Goal: Task Accomplishment & Management: Use online tool/utility

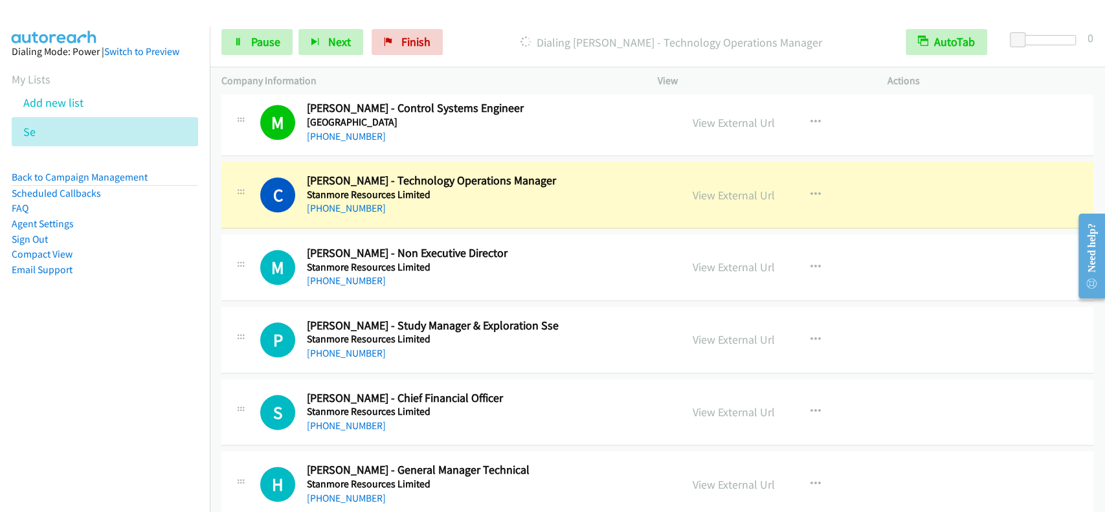
scroll to position [10889, 0]
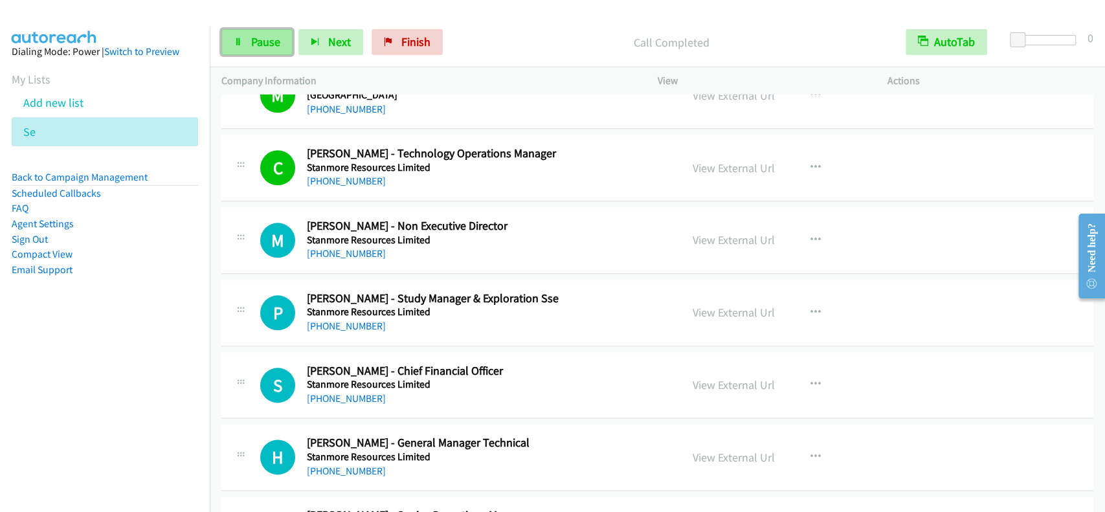
click at [257, 33] on link "Pause" at bounding box center [256, 42] width 71 height 26
click at [257, 33] on link "Start Calls" at bounding box center [267, 42] width 93 height 26
click at [274, 44] on span "Pause" at bounding box center [265, 41] width 29 height 15
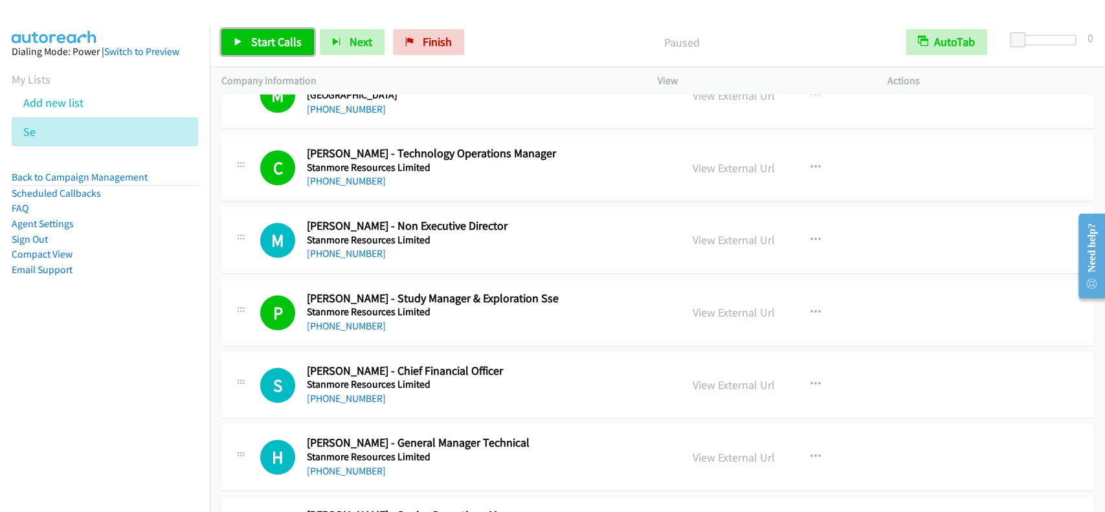
click at [274, 44] on span "Start Calls" at bounding box center [276, 41] width 50 height 15
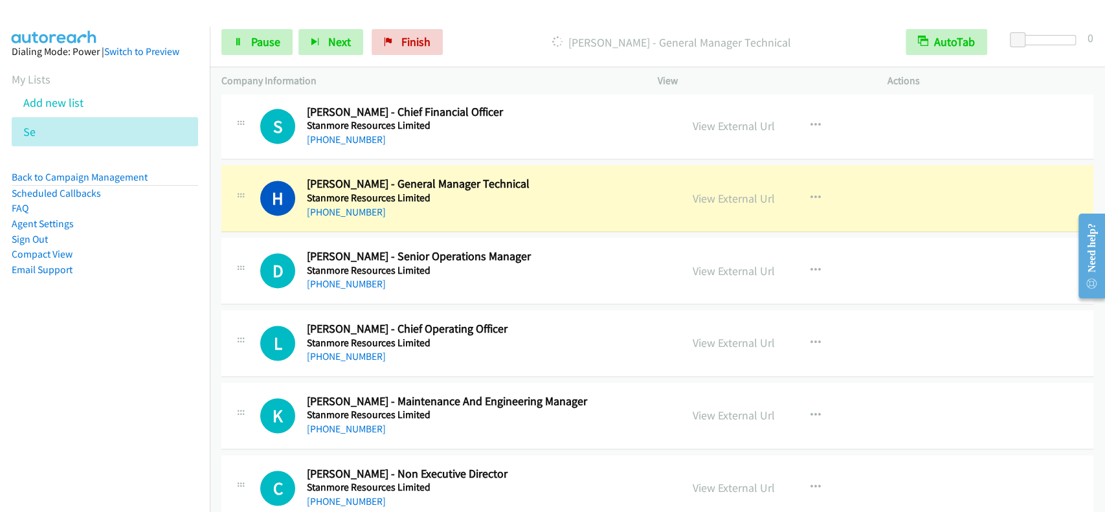
scroll to position [11234, 0]
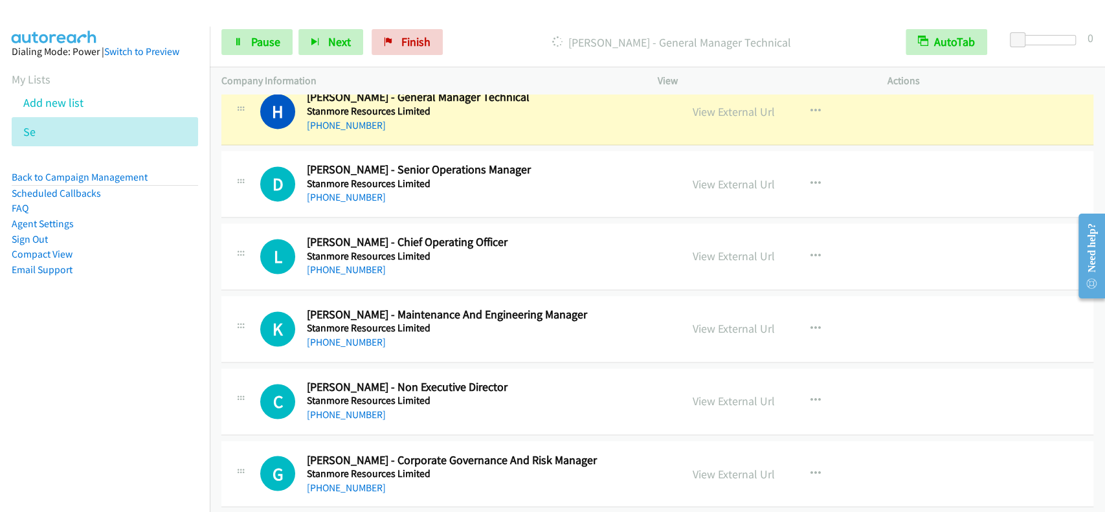
click at [1103, 105] on div "[PHONE_NUMBER] Call failed - Please reload the list and try again The Callbar F…" at bounding box center [657, 302] width 895 height 417
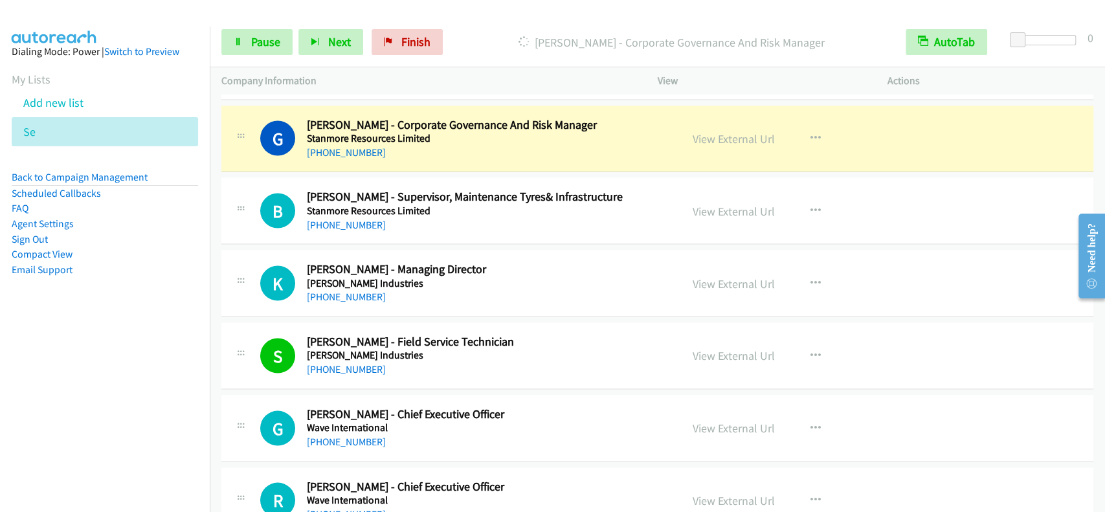
scroll to position [11562, 0]
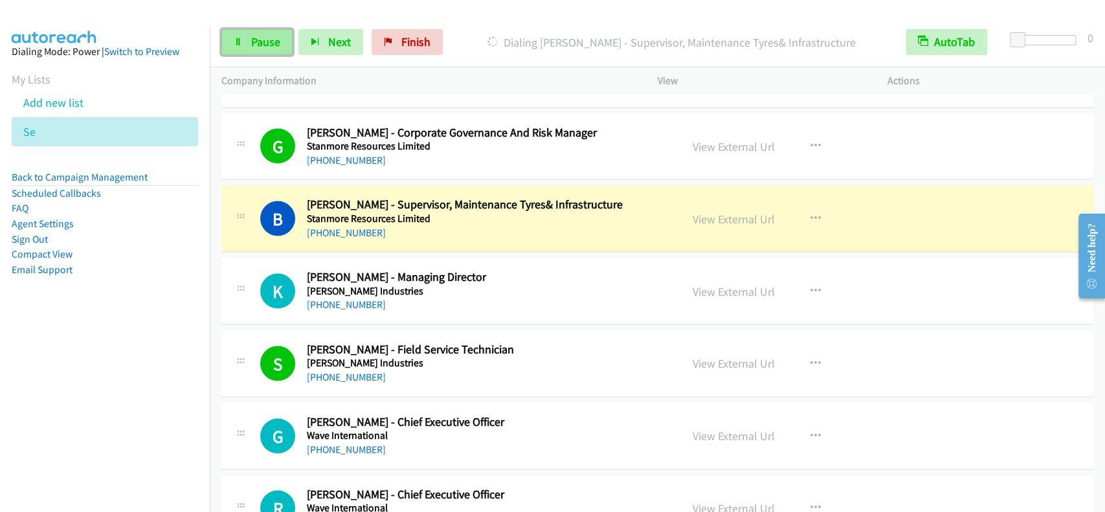
click at [267, 36] on span "Pause" at bounding box center [265, 41] width 29 height 15
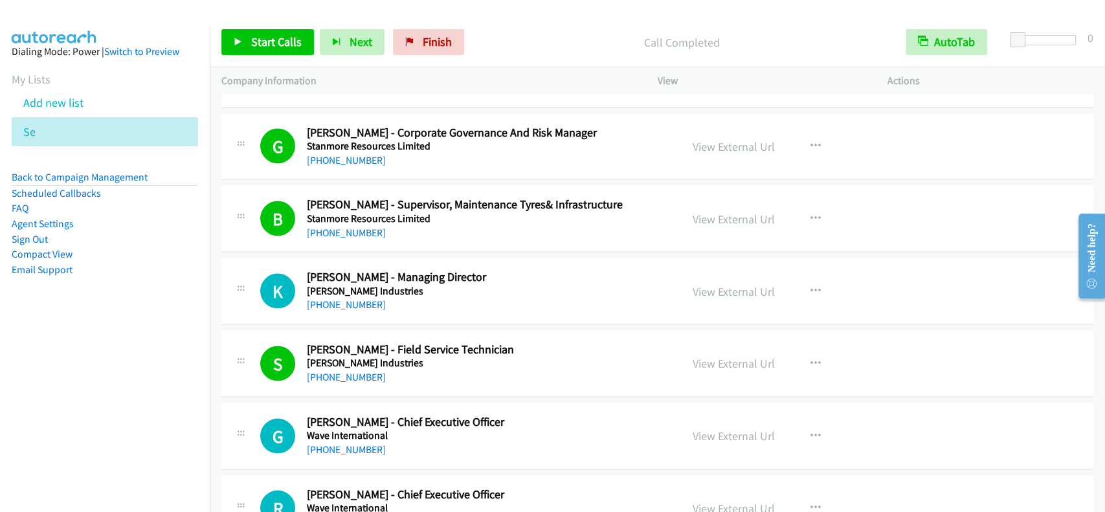
click at [614, 23] on div "Start Calls Pause Next Finish Call Completed AutoTab AutoTab 0" at bounding box center [657, 42] width 895 height 50
click at [616, 23] on div "Start Calls Pause Next Finish Call Completed AutoTab AutoTab 0" at bounding box center [657, 42] width 895 height 50
click at [280, 39] on span "Start Calls" at bounding box center [276, 41] width 50 height 15
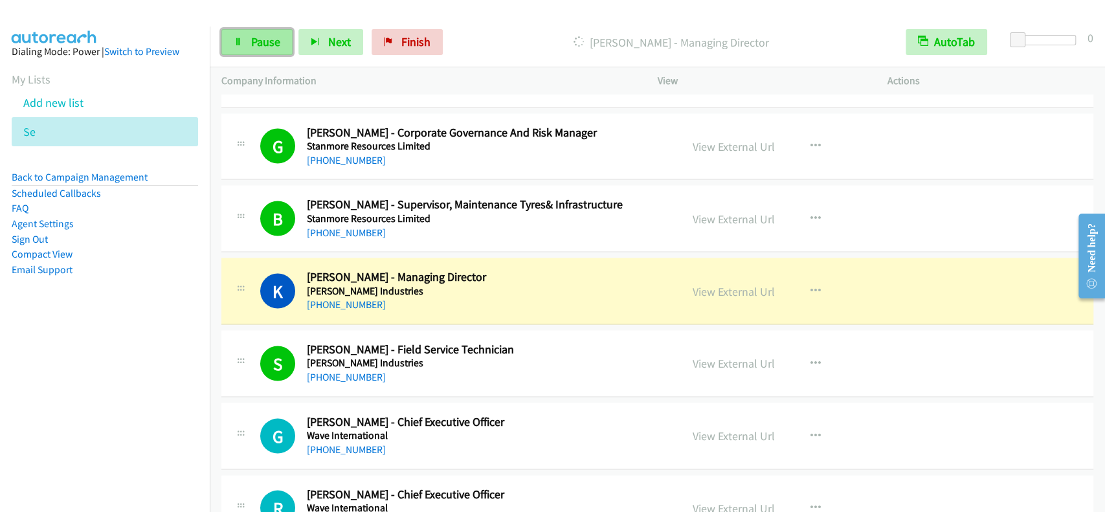
click at [273, 44] on span "Pause" at bounding box center [265, 41] width 29 height 15
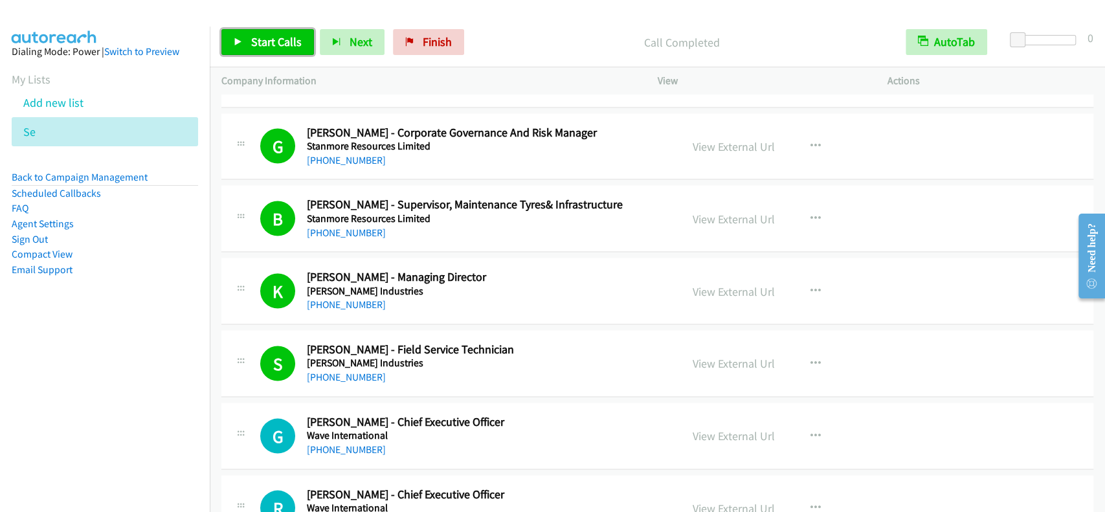
click at [243, 32] on link "Start Calls" at bounding box center [267, 42] width 93 height 26
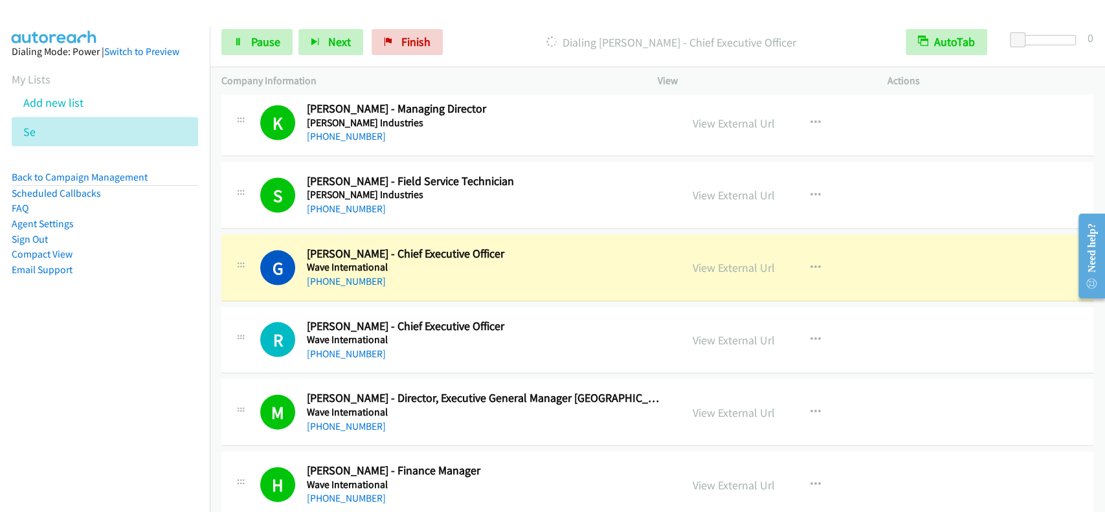
scroll to position [11735, 0]
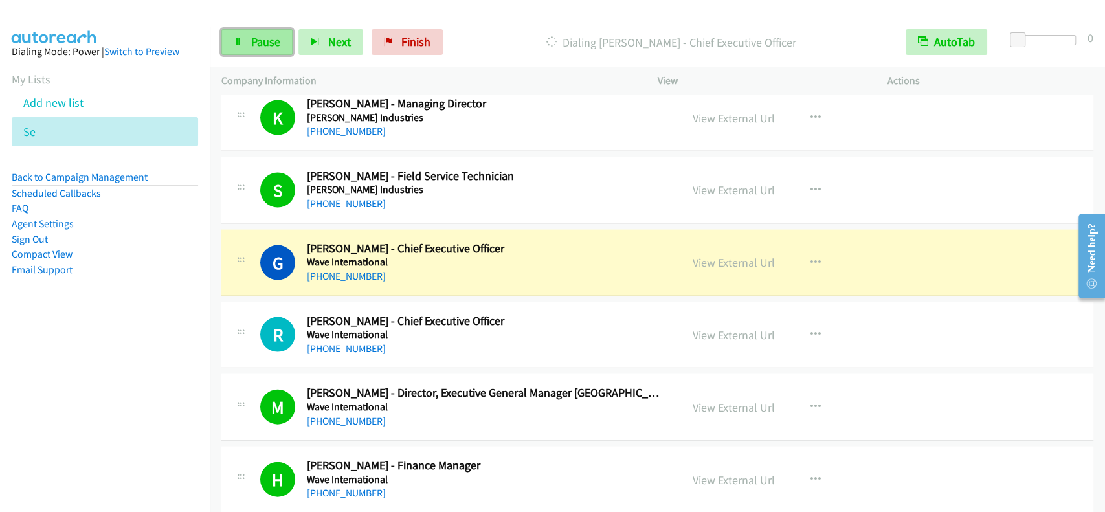
click at [252, 39] on span "Pause" at bounding box center [265, 41] width 29 height 15
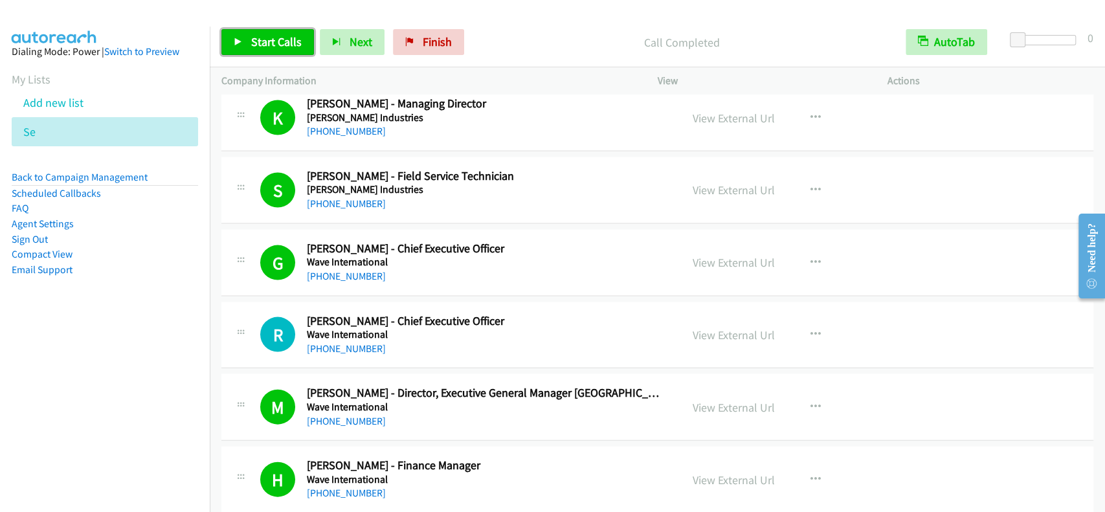
click at [280, 51] on link "Start Calls" at bounding box center [267, 42] width 93 height 26
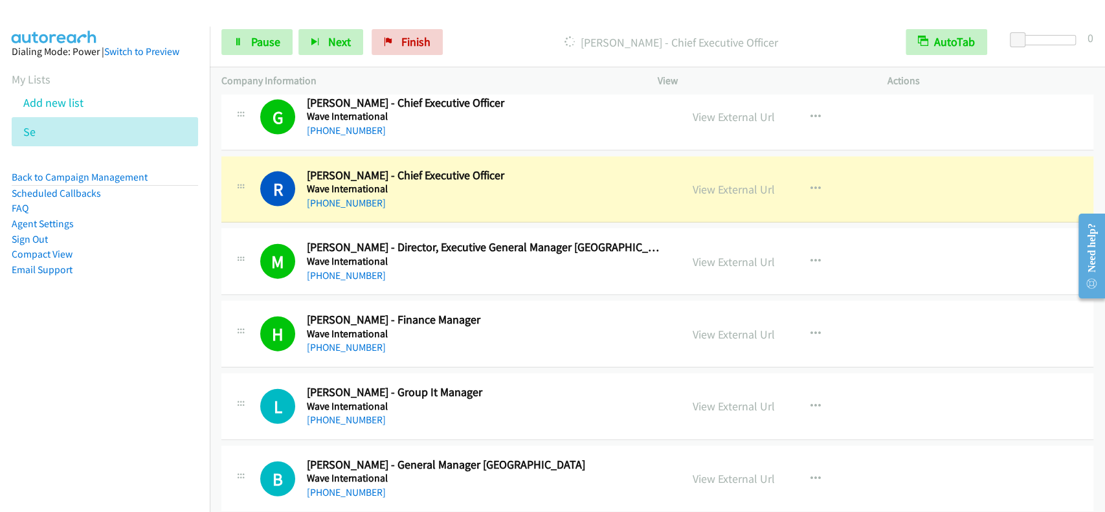
scroll to position [11907, 0]
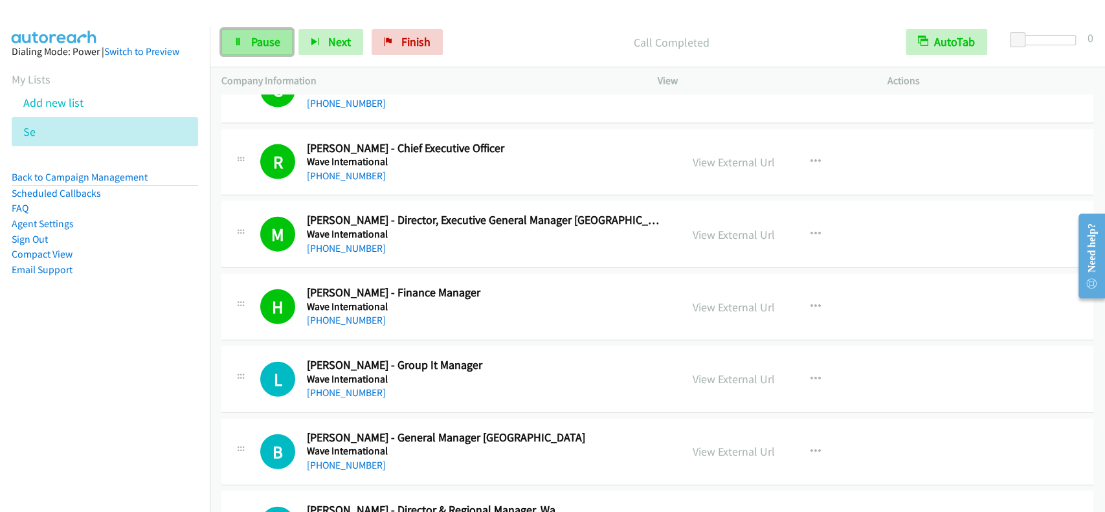
click at [280, 37] on link "Pause" at bounding box center [256, 42] width 71 height 26
click at [280, 37] on span "Start Calls" at bounding box center [276, 41] width 50 height 15
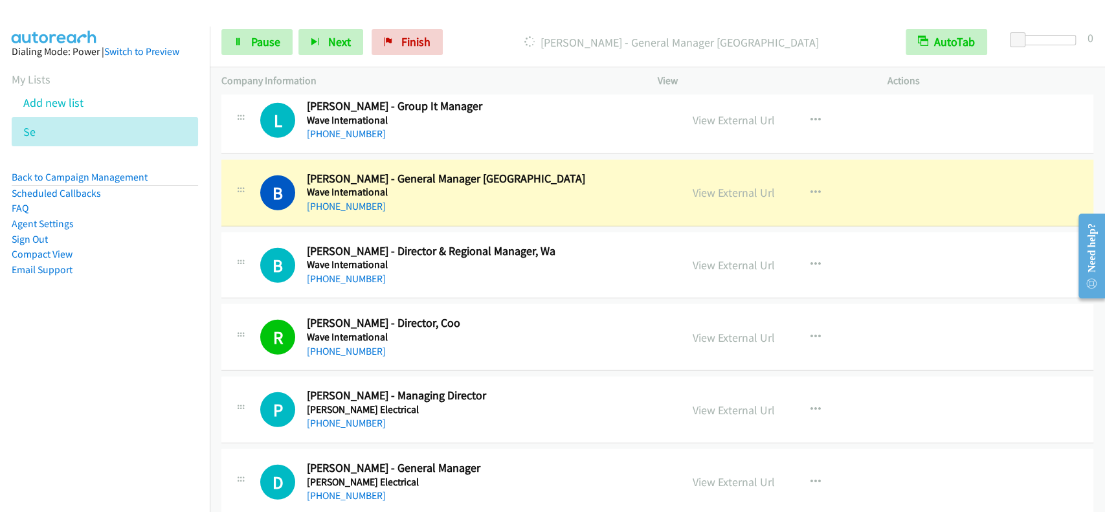
scroll to position [12201, 0]
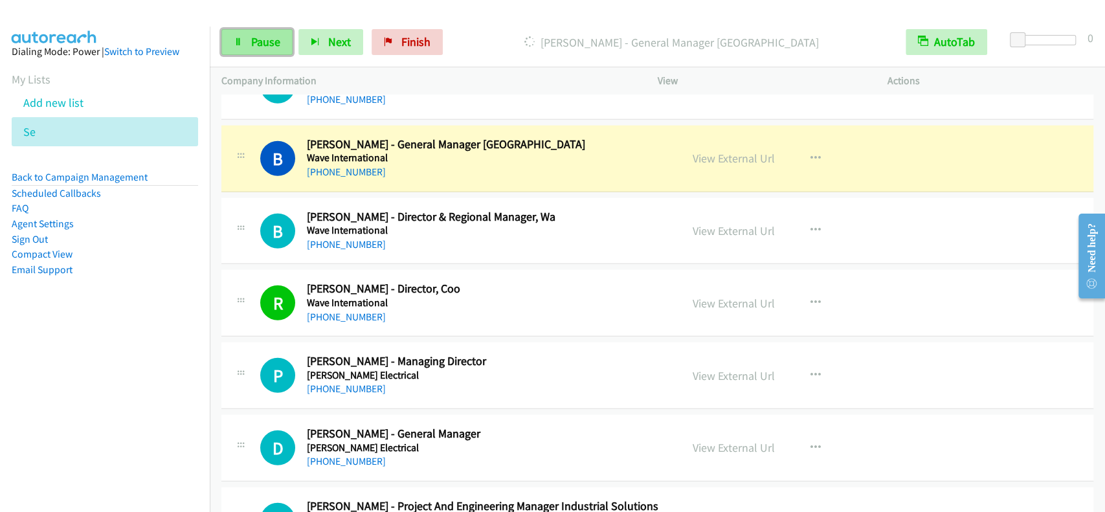
click at [251, 49] on span "Pause" at bounding box center [265, 41] width 29 height 15
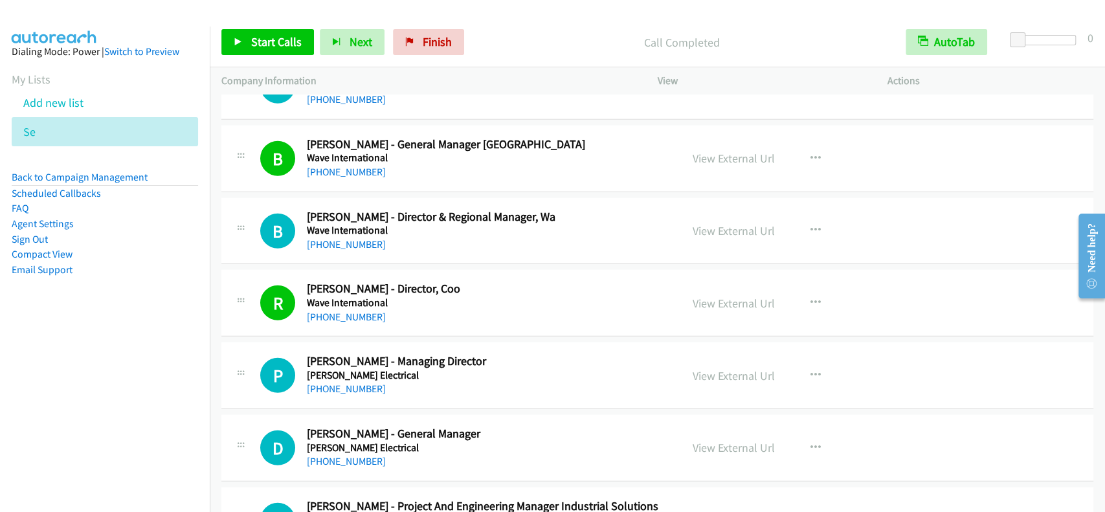
click at [278, 55] on div "Start Calls Pause Next Finish Call Completed AutoTab AutoTab 0" at bounding box center [657, 42] width 895 height 50
click at [275, 50] on link "Start Calls" at bounding box center [267, 42] width 93 height 26
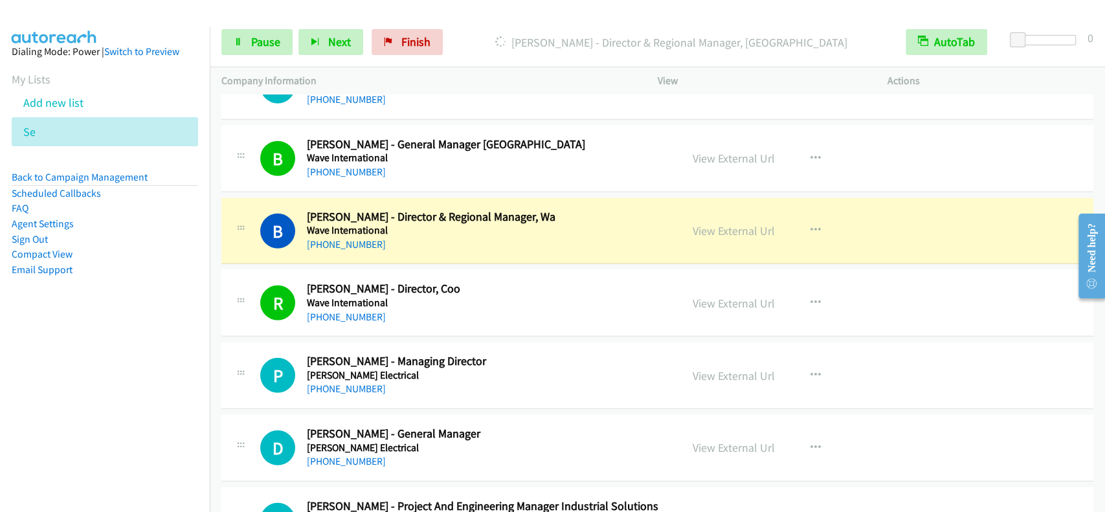
scroll to position [12287, 0]
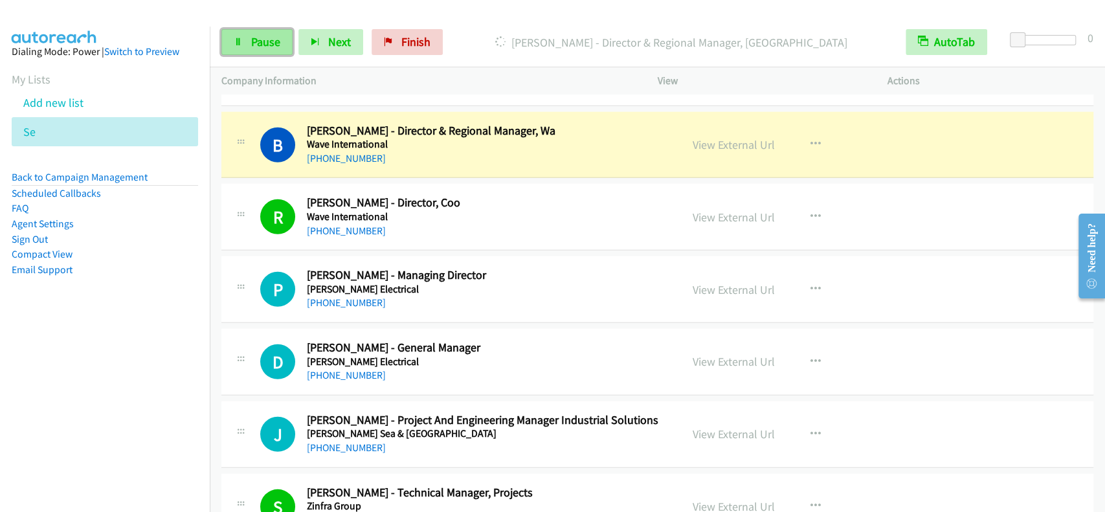
click at [247, 42] on link "Pause" at bounding box center [256, 42] width 71 height 26
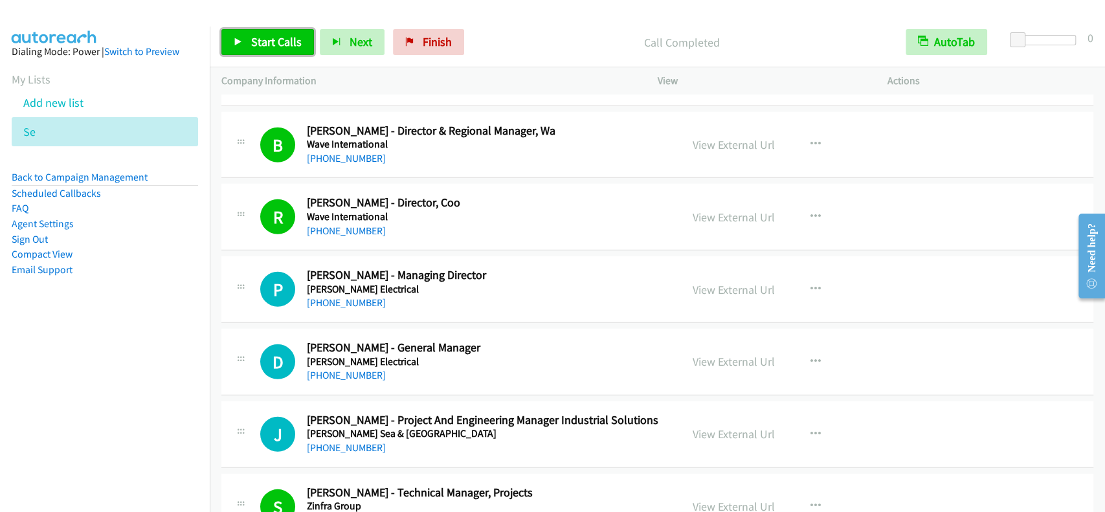
click at [295, 48] on span "Start Calls" at bounding box center [276, 41] width 50 height 15
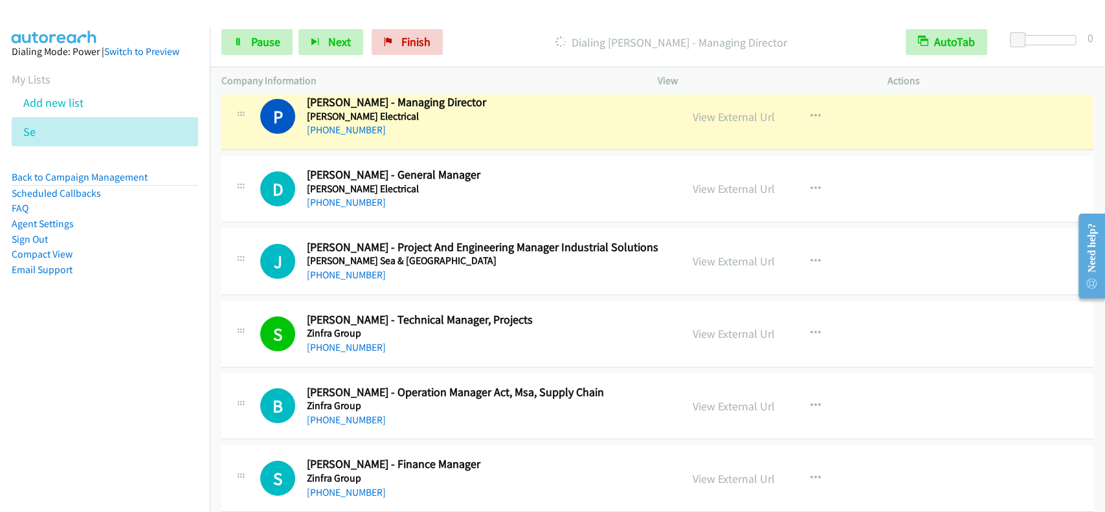
scroll to position [12425, 0]
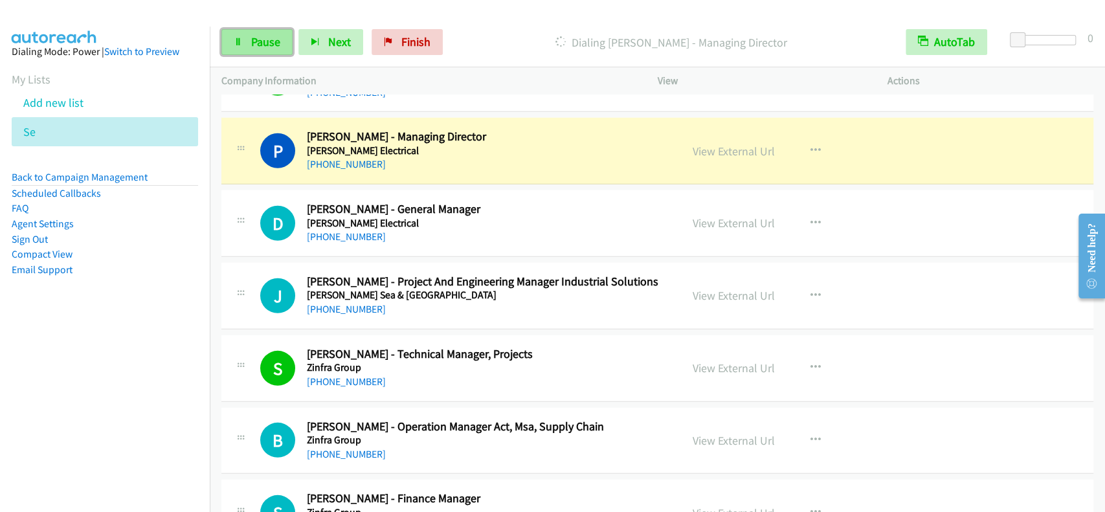
click at [255, 43] on span "Pause" at bounding box center [265, 41] width 29 height 15
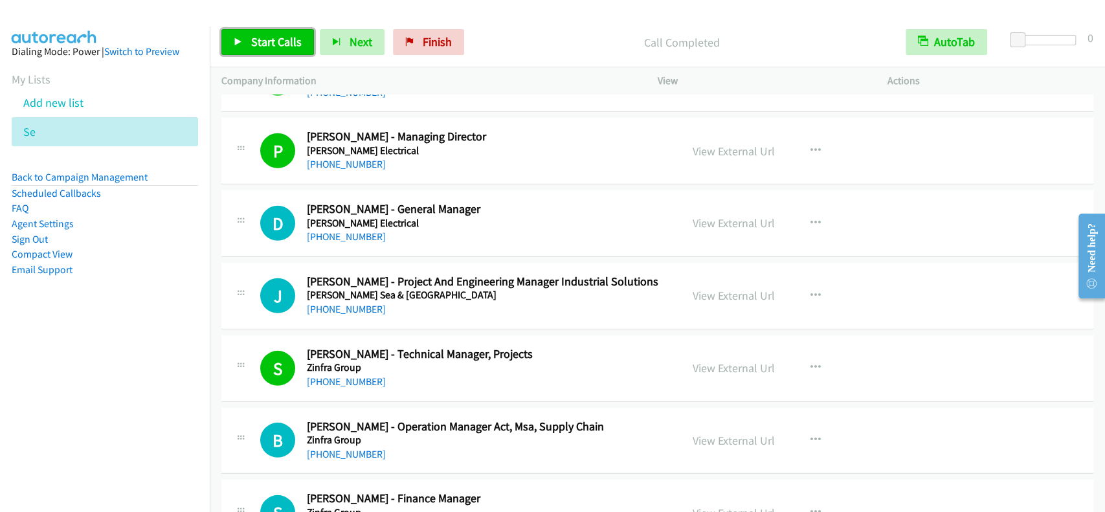
click at [304, 37] on link "Start Calls" at bounding box center [267, 42] width 93 height 26
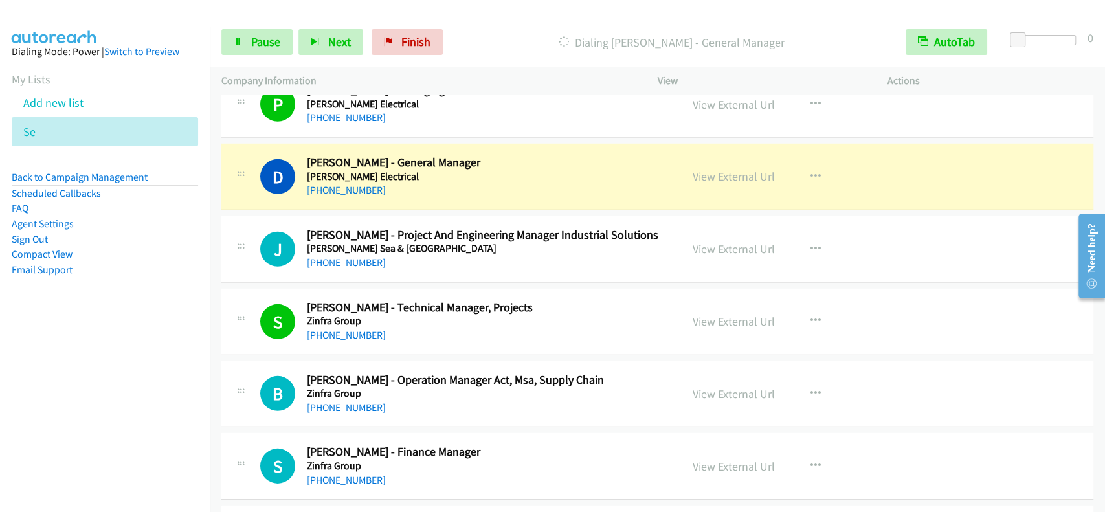
scroll to position [12511, 0]
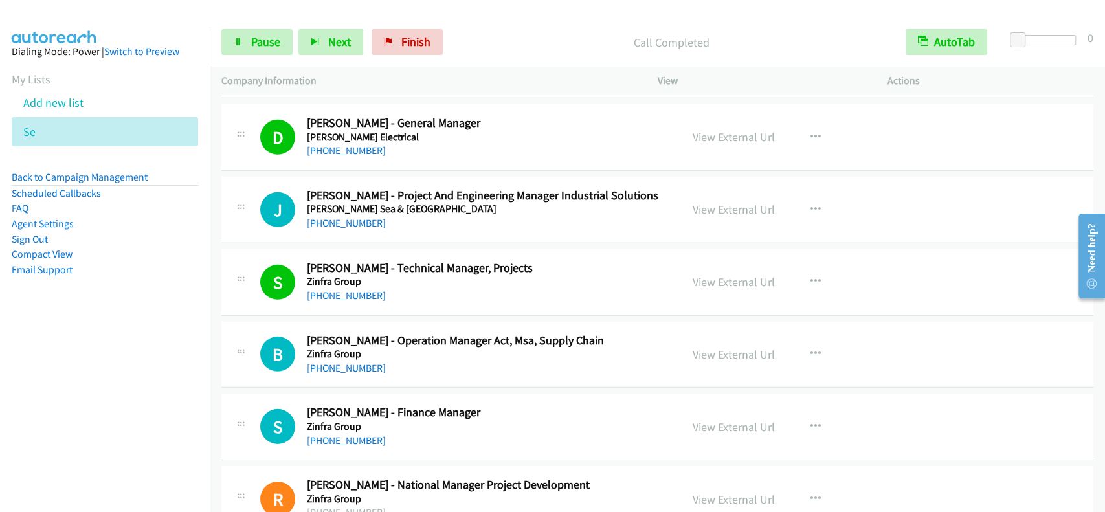
click at [499, 32] on div "Call Completed" at bounding box center [670, 42] width 445 height 26
click at [514, 13] on div at bounding box center [546, 25] width 1093 height 50
click at [509, 51] on div "Call Completed" at bounding box center [670, 42] width 445 height 26
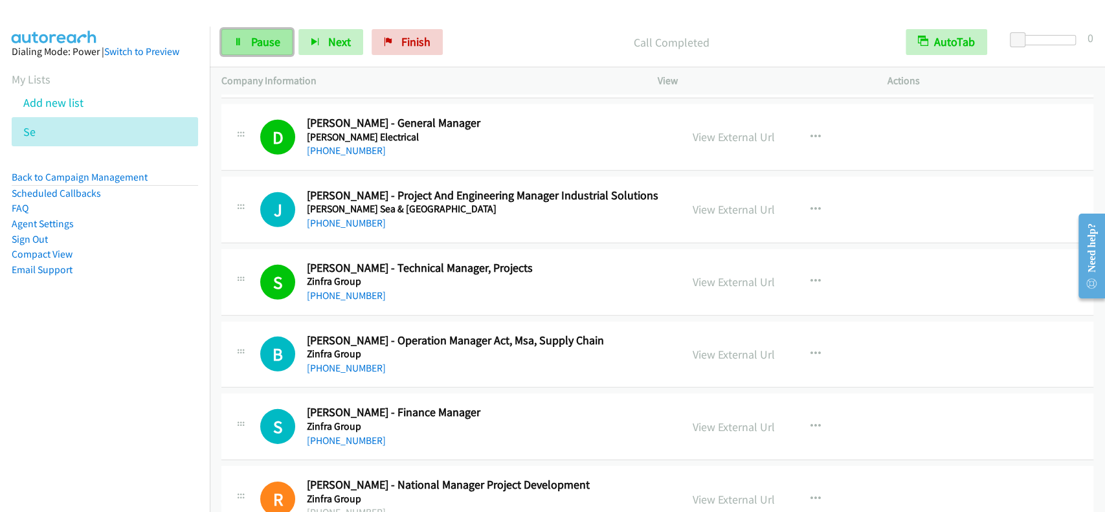
click at [275, 52] on link "Pause" at bounding box center [256, 42] width 71 height 26
click at [275, 52] on link "Start Calls" at bounding box center [267, 42] width 93 height 26
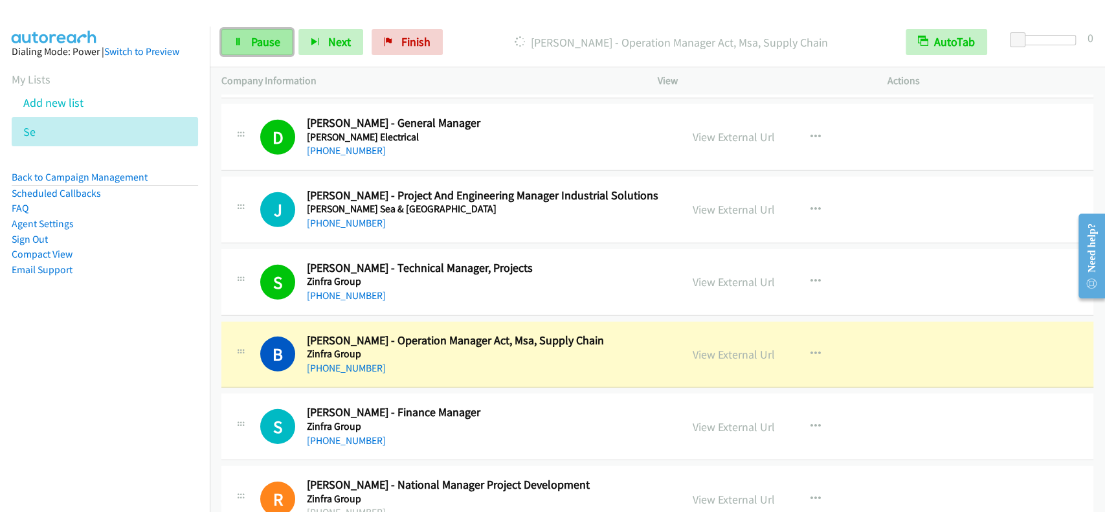
click at [245, 49] on link "Pause" at bounding box center [256, 42] width 71 height 26
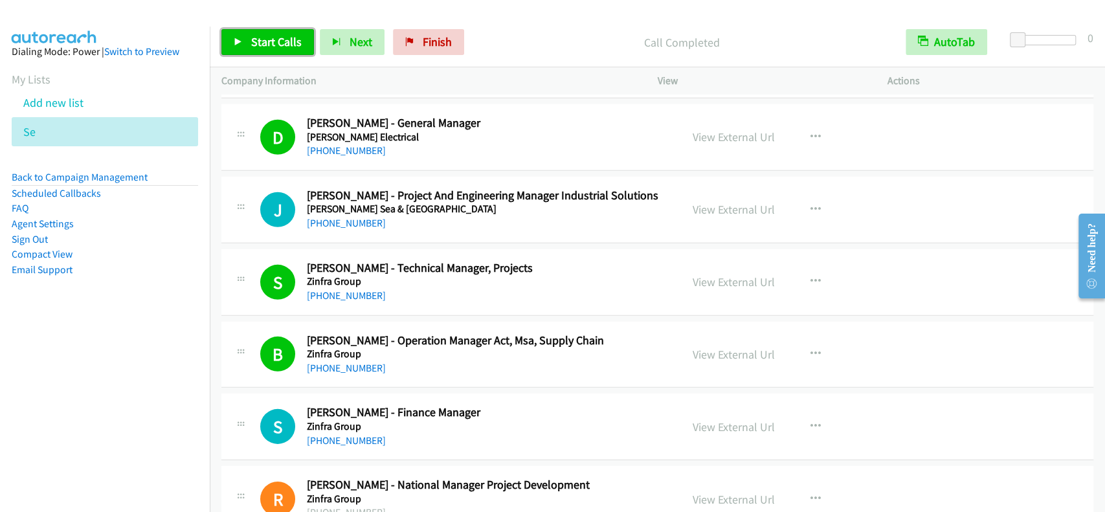
click at [301, 41] on link "Start Calls" at bounding box center [267, 42] width 93 height 26
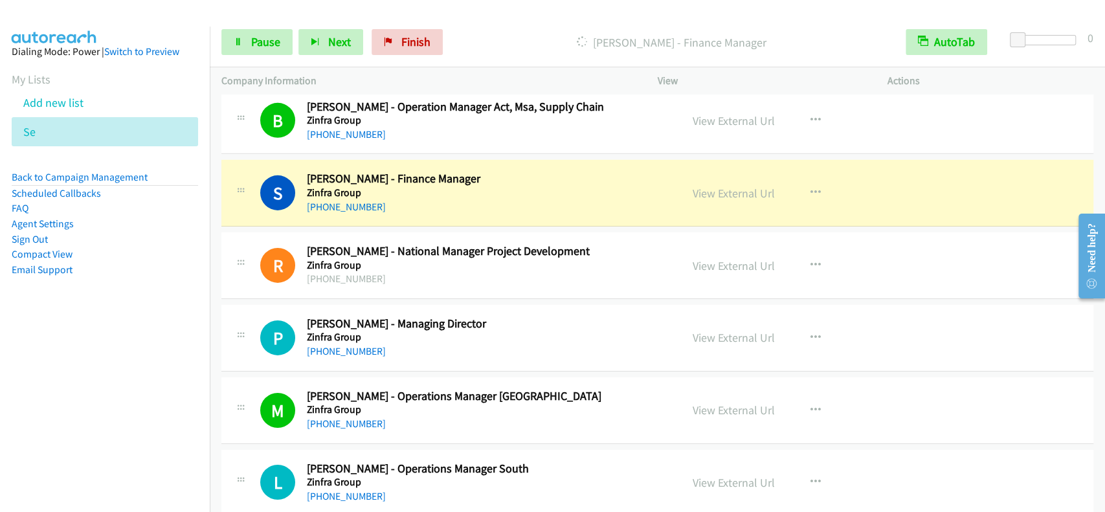
scroll to position [12770, 0]
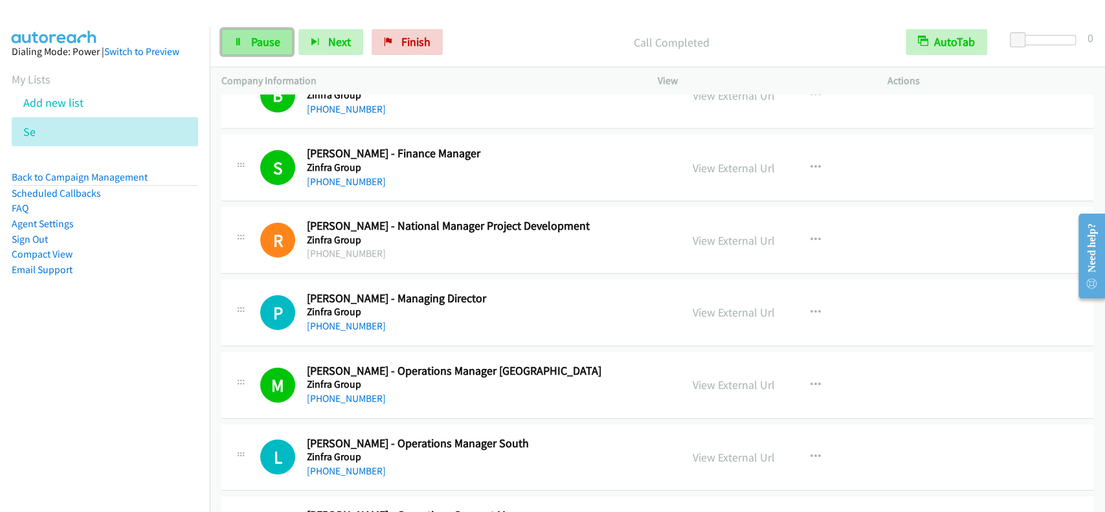
click at [280, 35] on link "Pause" at bounding box center [256, 42] width 71 height 26
click at [280, 35] on span "Start Calls" at bounding box center [276, 41] width 50 height 15
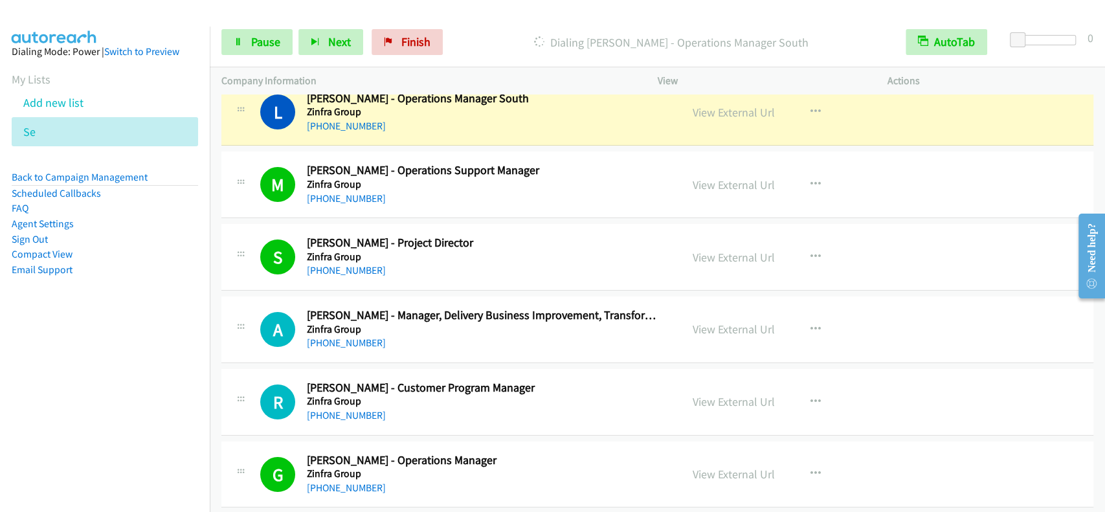
scroll to position [13029, 0]
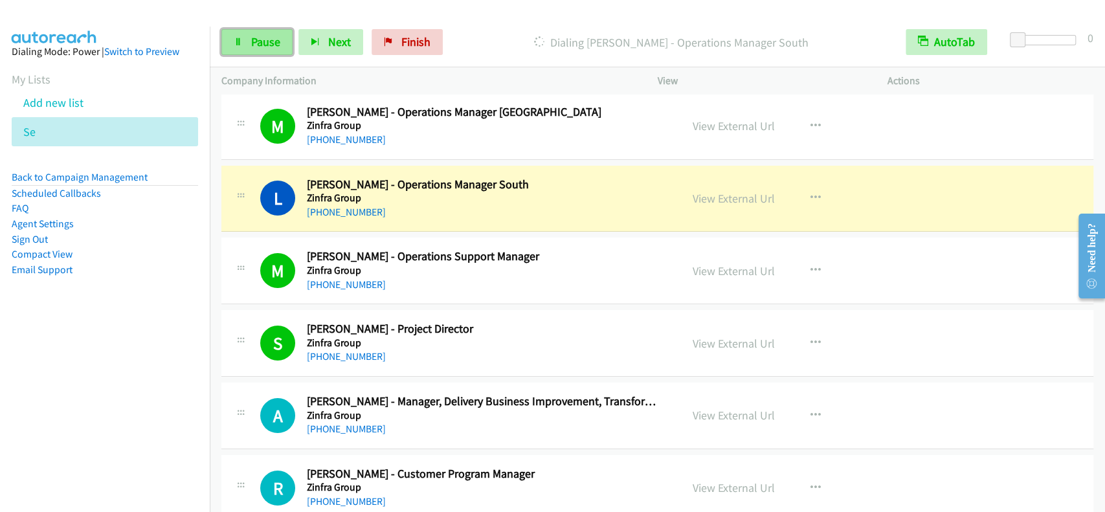
click at [246, 44] on link "Pause" at bounding box center [256, 42] width 71 height 26
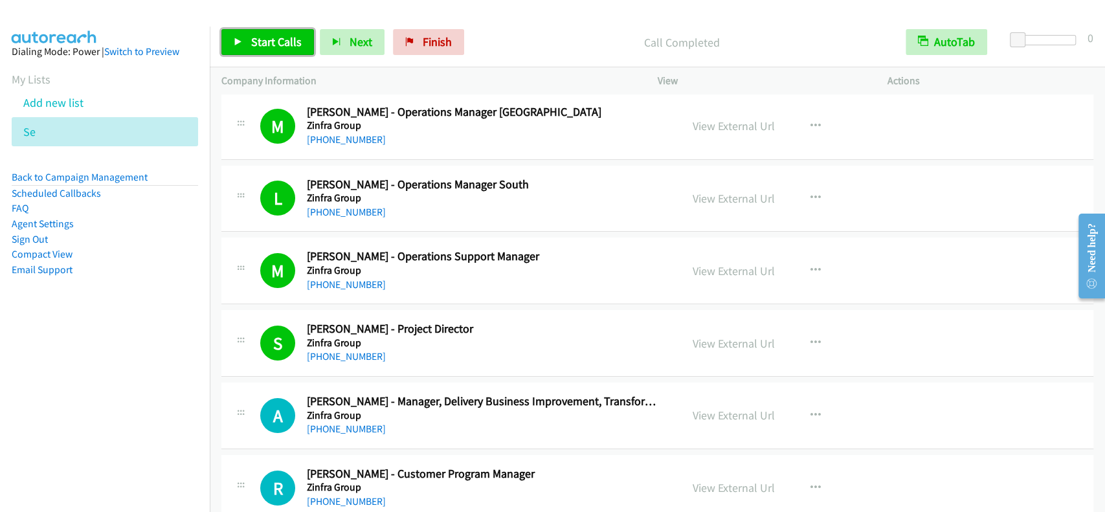
click at [290, 39] on span "Start Calls" at bounding box center [276, 41] width 50 height 15
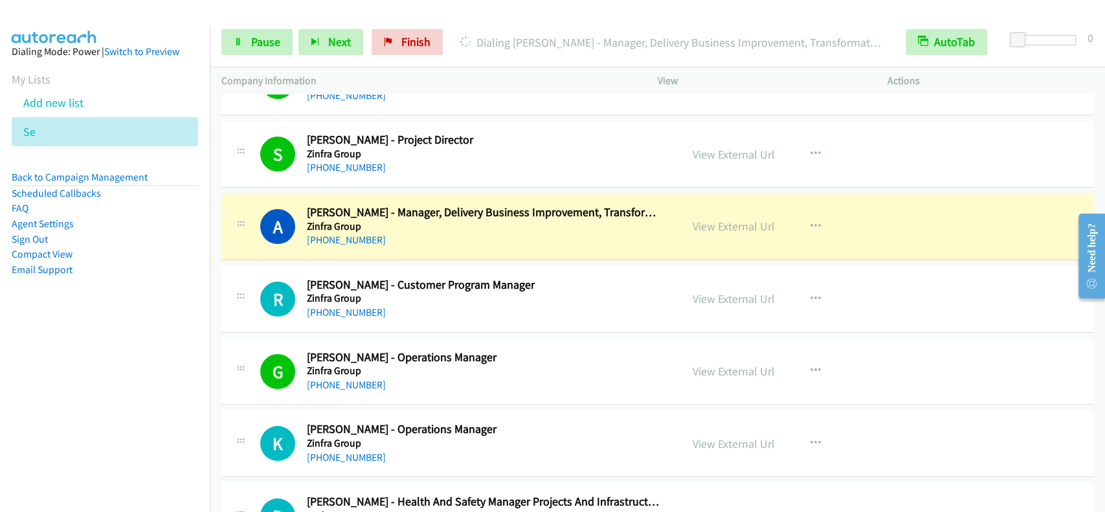
scroll to position [13288, 0]
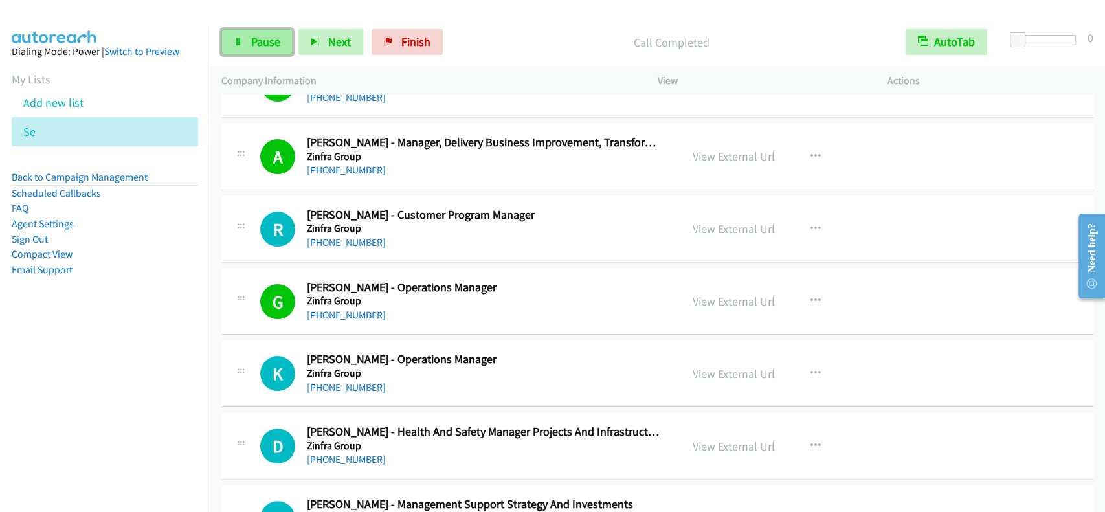
click at [269, 54] on link "Pause" at bounding box center [256, 42] width 71 height 26
click at [269, 54] on link "Start Calls" at bounding box center [267, 42] width 93 height 26
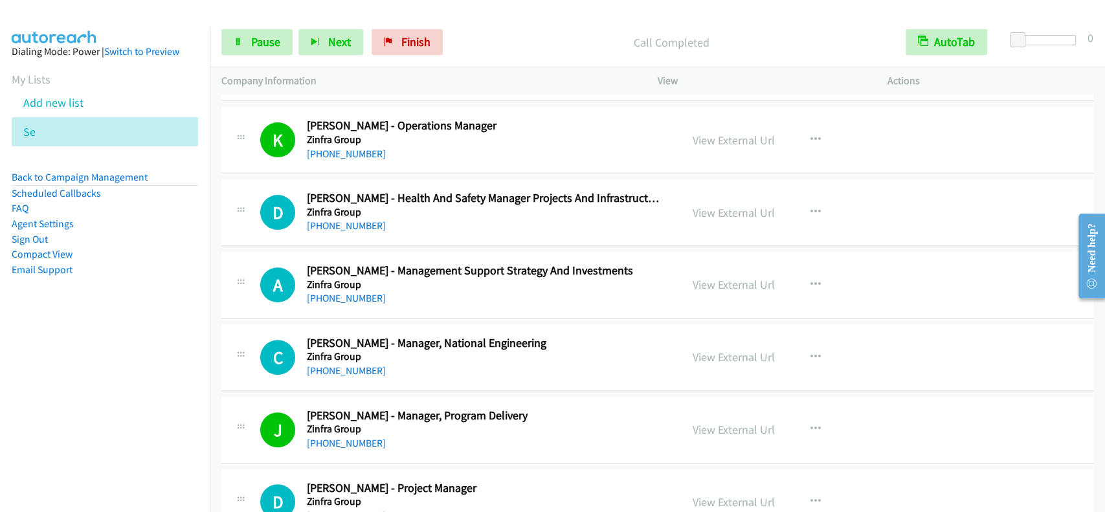
scroll to position [13547, 0]
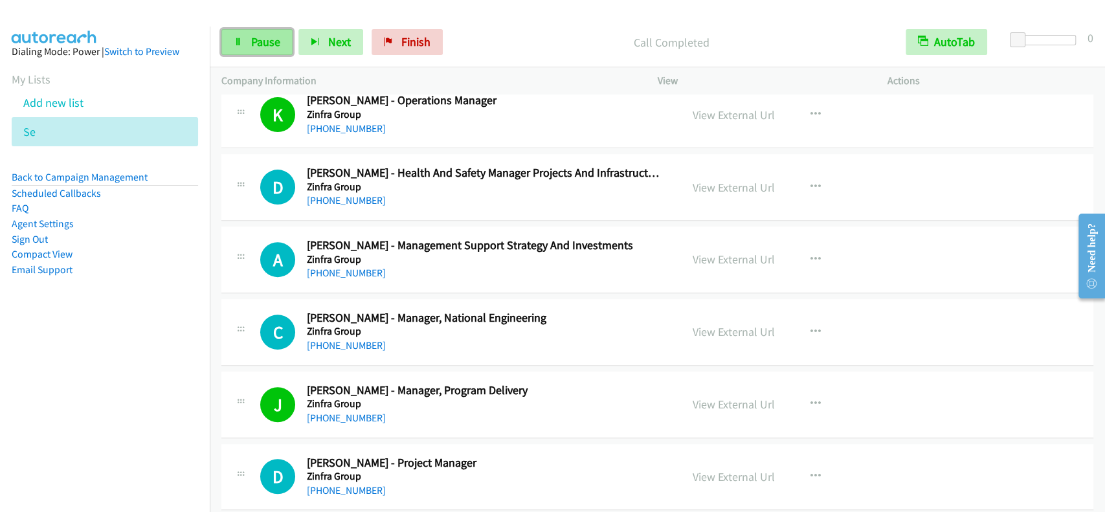
click at [261, 44] on span "Pause" at bounding box center [265, 41] width 29 height 15
click at [261, 44] on span "Start Calls" at bounding box center [276, 41] width 50 height 15
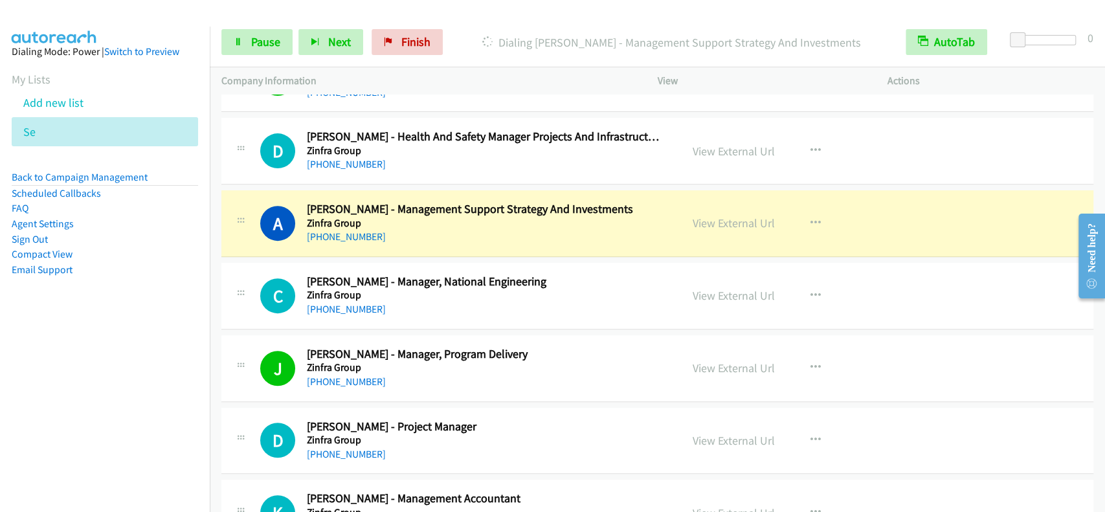
scroll to position [13669, 0]
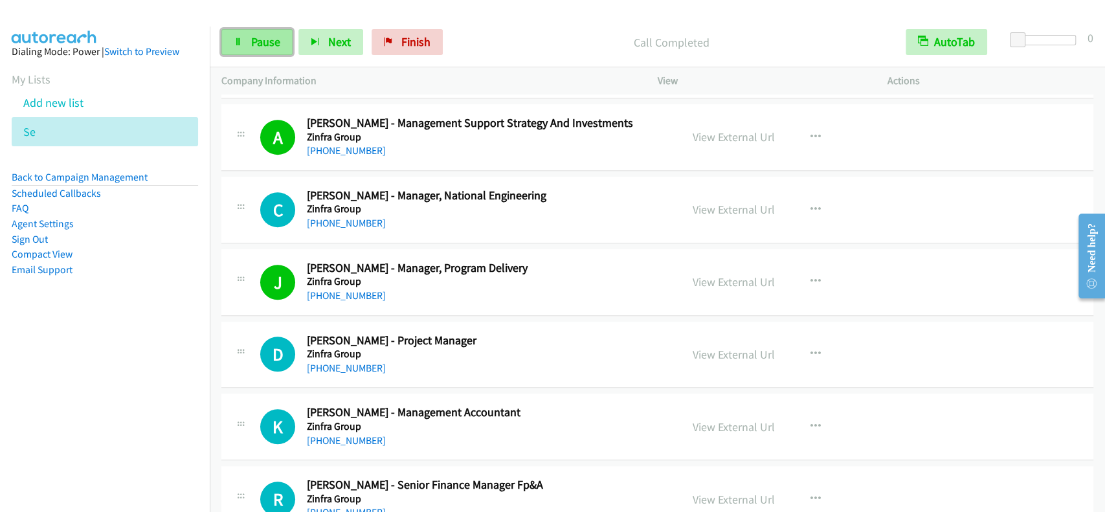
click at [251, 39] on span "Pause" at bounding box center [265, 41] width 29 height 15
click at [251, 39] on span "Start Calls" at bounding box center [276, 41] width 50 height 15
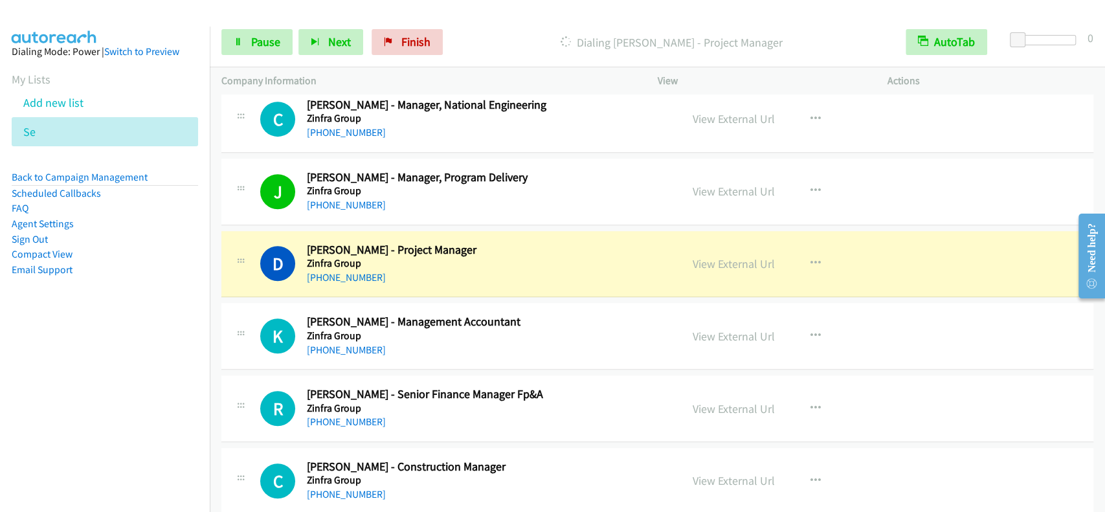
scroll to position [13842, 0]
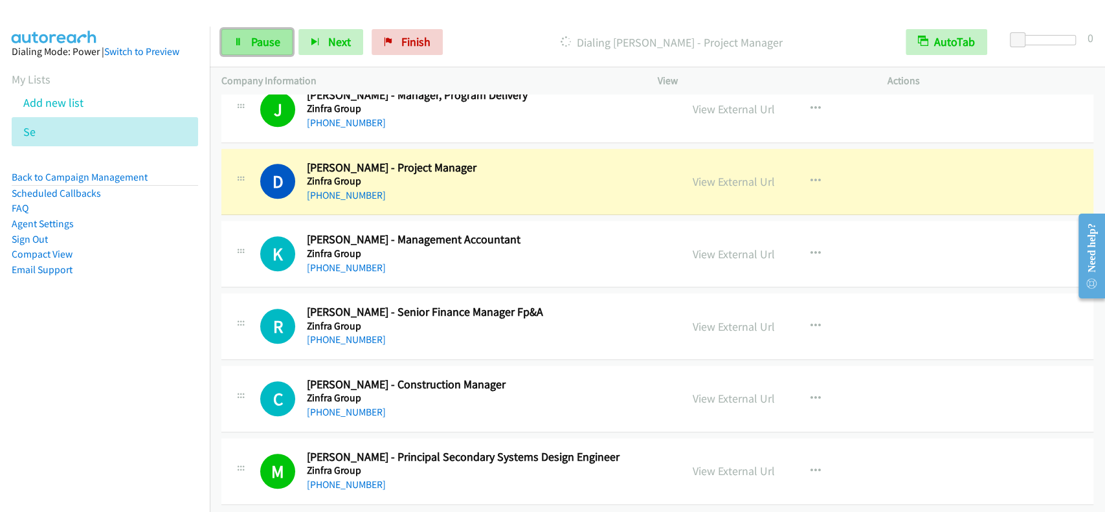
click at [265, 45] on span "Pause" at bounding box center [265, 41] width 29 height 15
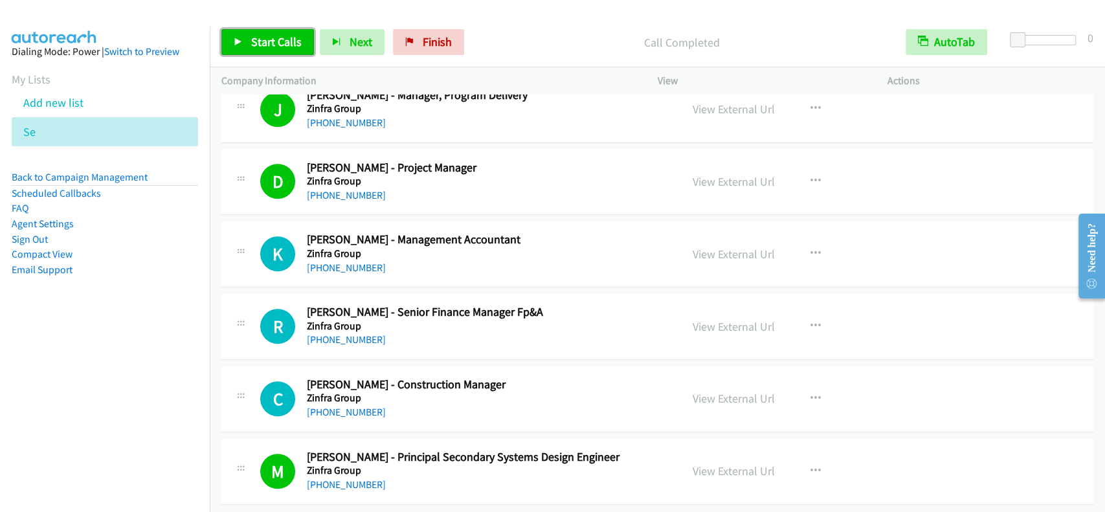
click at [286, 39] on span "Start Calls" at bounding box center [276, 41] width 50 height 15
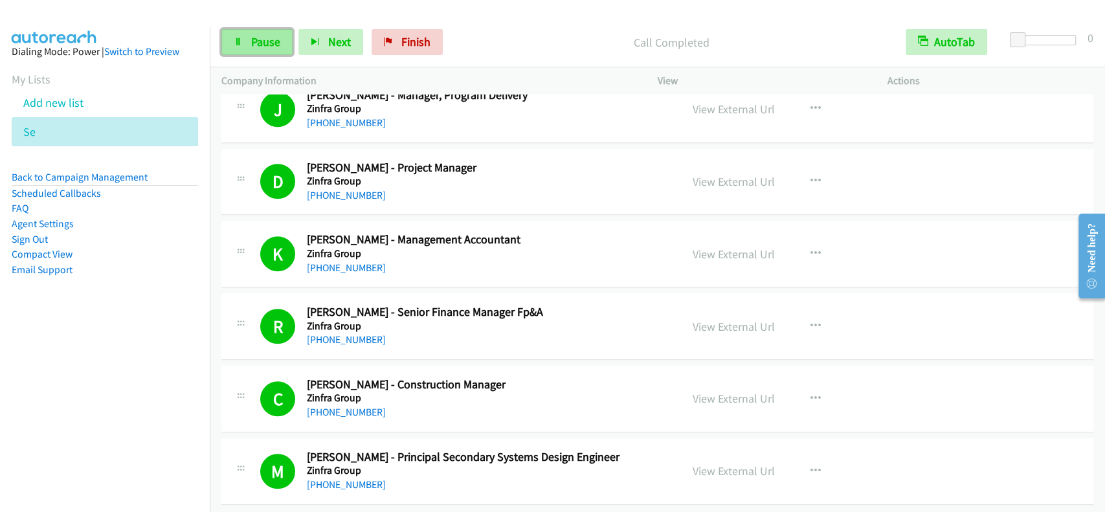
click at [272, 44] on span "Pause" at bounding box center [265, 41] width 29 height 15
click at [272, 44] on span "Start Calls" at bounding box center [276, 41] width 50 height 15
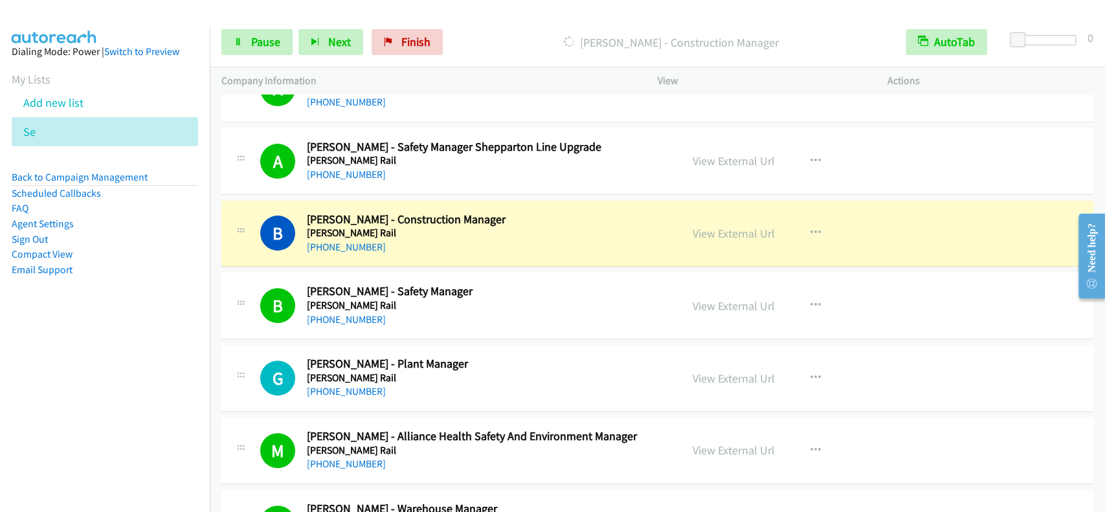
scroll to position [345, 0]
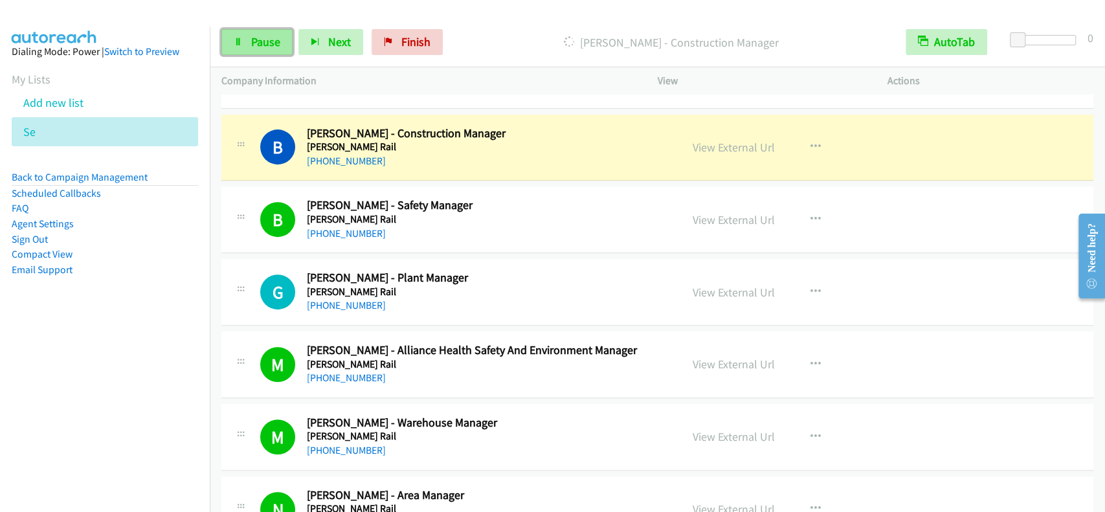
click at [267, 33] on link "Pause" at bounding box center [256, 42] width 71 height 26
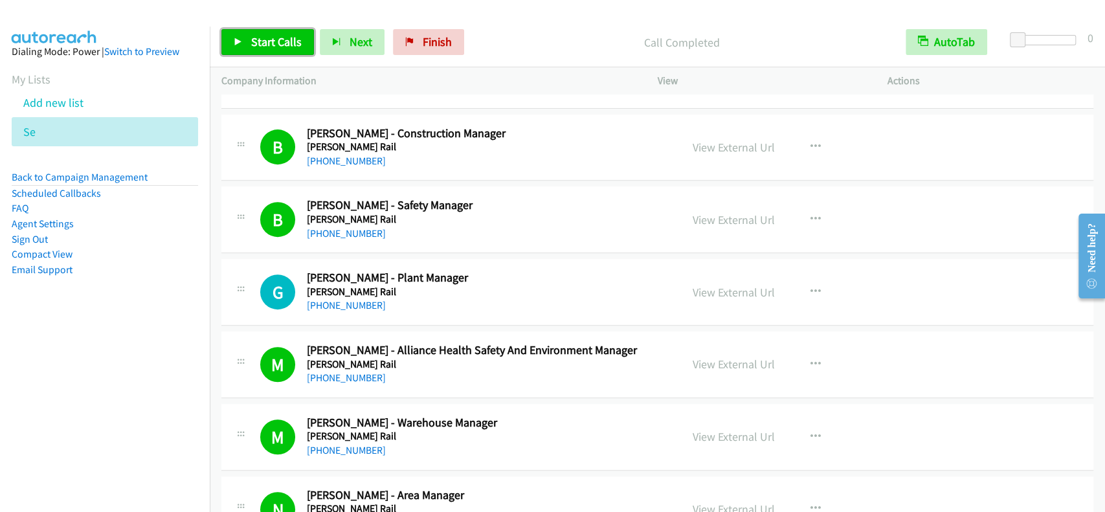
click at [270, 47] on span "Start Calls" at bounding box center [276, 41] width 50 height 15
click at [270, 47] on span "Pause" at bounding box center [265, 41] width 29 height 15
click at [259, 46] on span "Start Calls" at bounding box center [276, 41] width 50 height 15
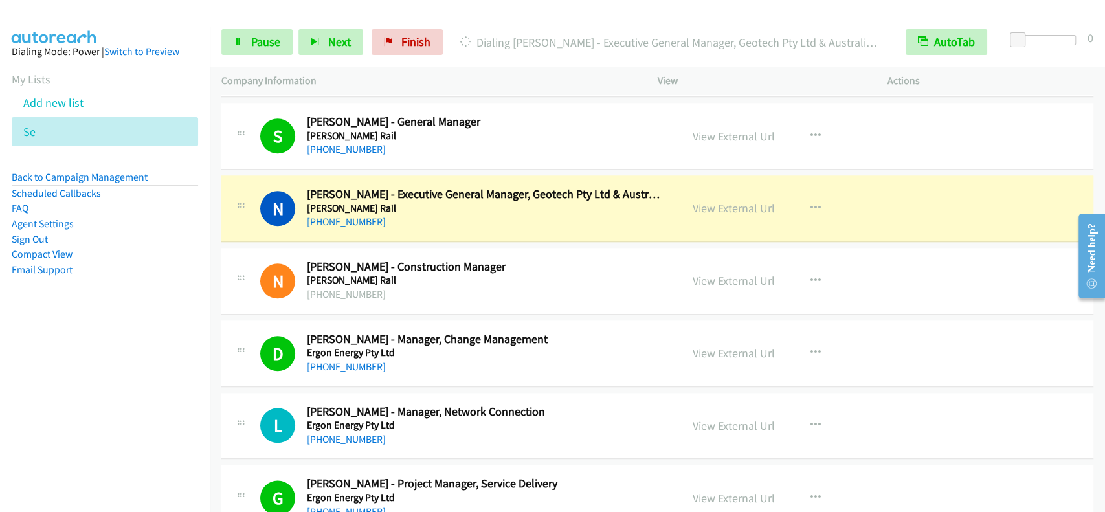
scroll to position [949, 0]
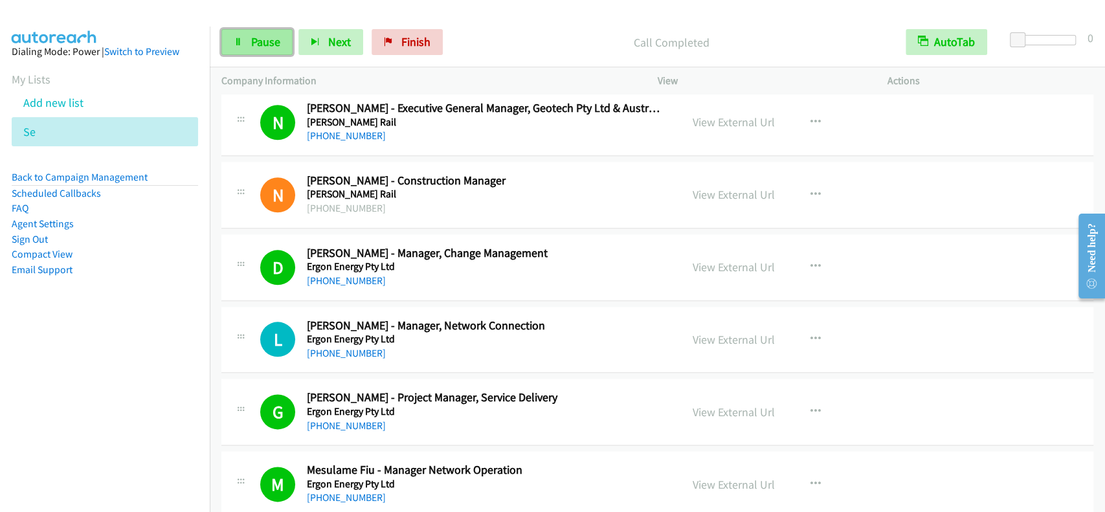
click at [273, 49] on span "Pause" at bounding box center [265, 41] width 29 height 15
click at [273, 49] on span "Start Calls" at bounding box center [276, 41] width 50 height 15
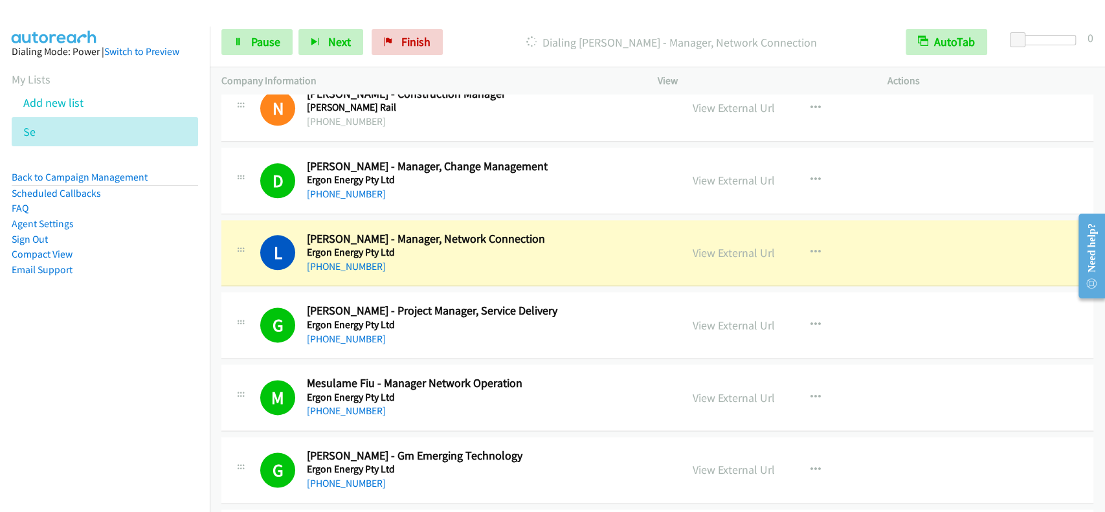
scroll to position [1122, 0]
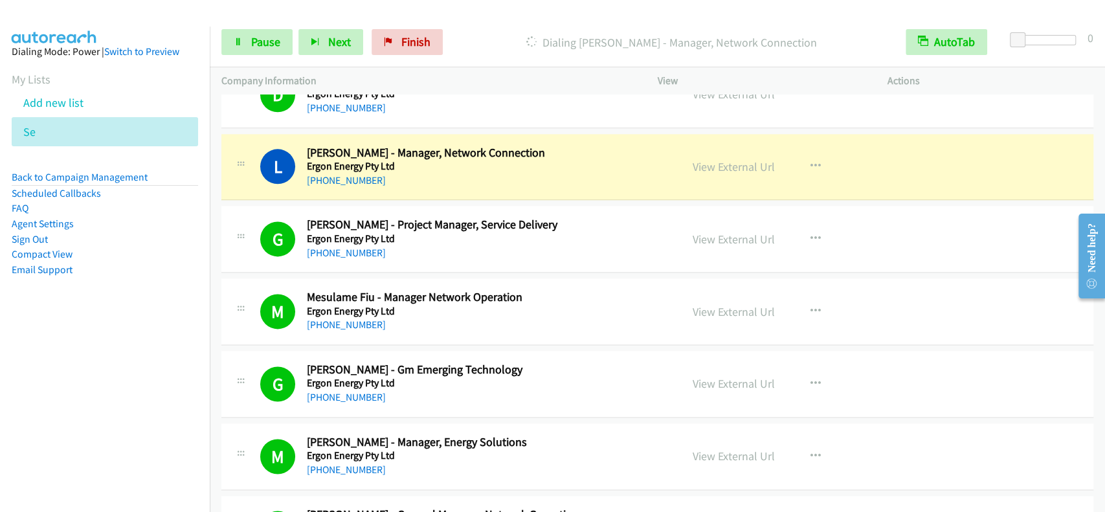
click at [599, 43] on p "Dialing [PERSON_NAME] - Manager, Network Connection" at bounding box center [671, 42] width 422 height 17
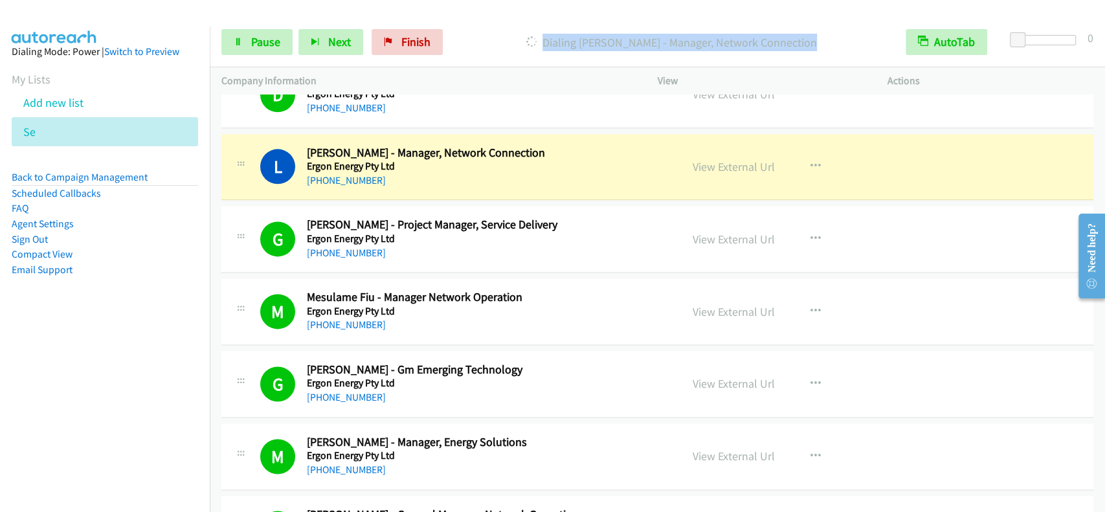
click at [599, 43] on p "Dialing [PERSON_NAME] - Manager, Network Connection" at bounding box center [671, 42] width 422 height 17
click at [604, 21] on div "Start Calls Pause Next Finish Dialing [PERSON_NAME] - Manager, Network Connecti…" at bounding box center [657, 42] width 895 height 50
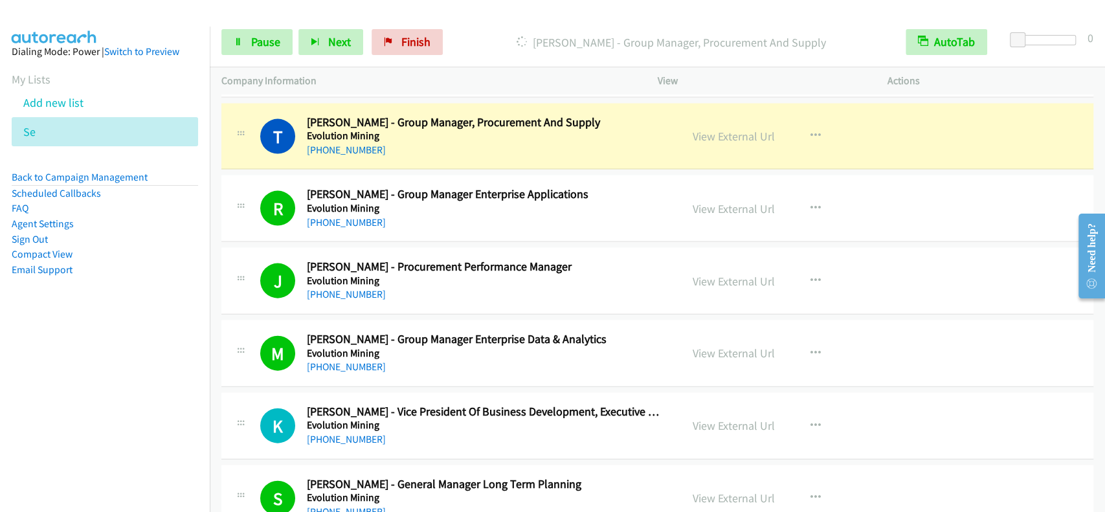
scroll to position [1898, 0]
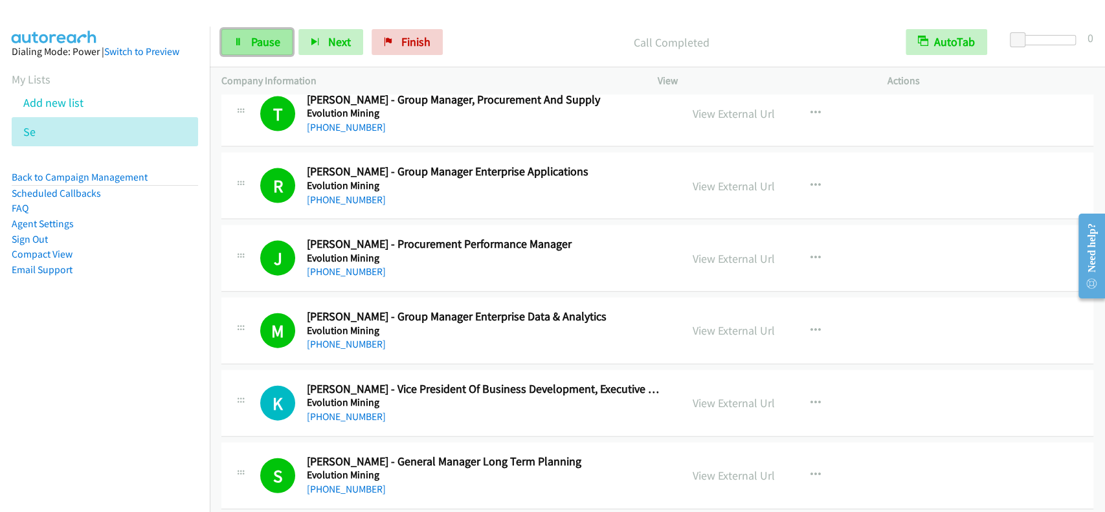
click at [251, 47] on span "Pause" at bounding box center [265, 41] width 29 height 15
click at [251, 47] on span "Start Calls" at bounding box center [276, 41] width 50 height 15
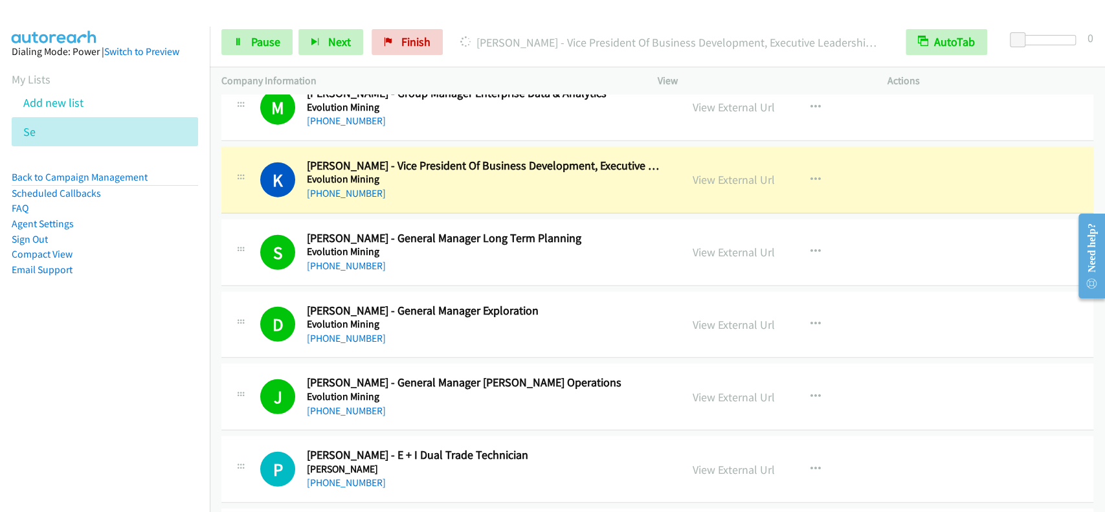
scroll to position [2157, 0]
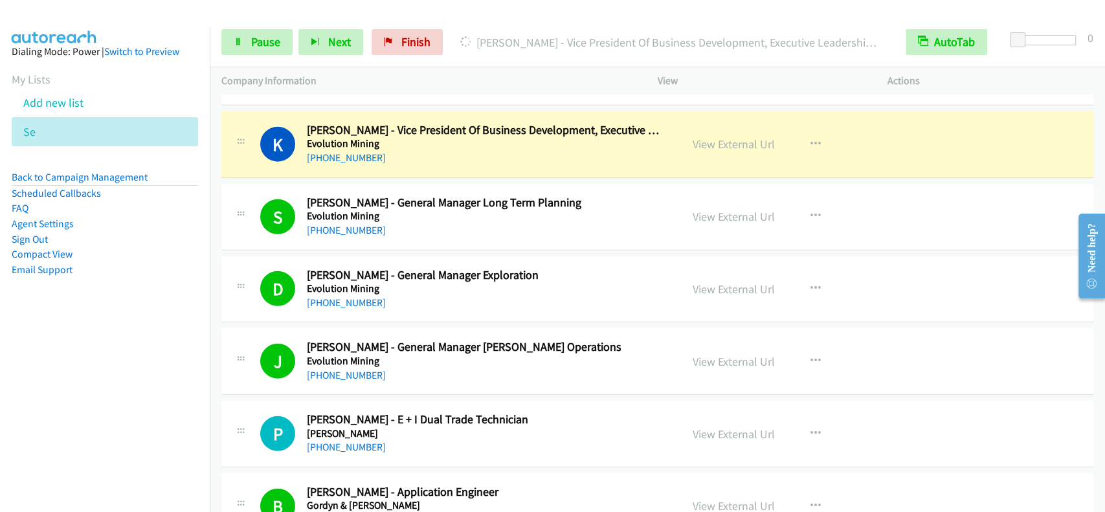
click at [106, 343] on nav "Dialing Mode: Power | Switch to Preview My Lists Add new list Se Back to Campai…" at bounding box center [105, 283] width 210 height 512
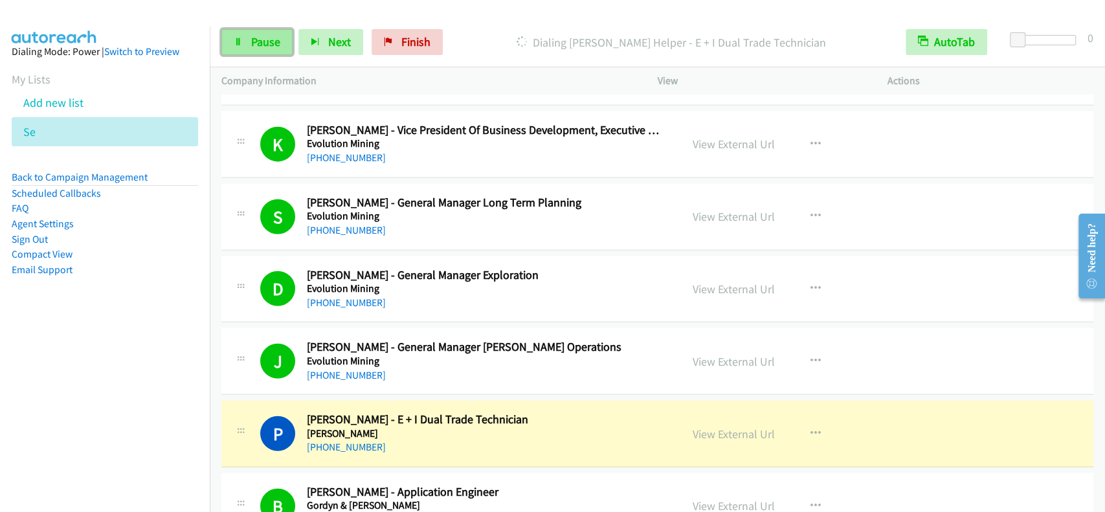
click at [283, 39] on link "Pause" at bounding box center [256, 42] width 71 height 26
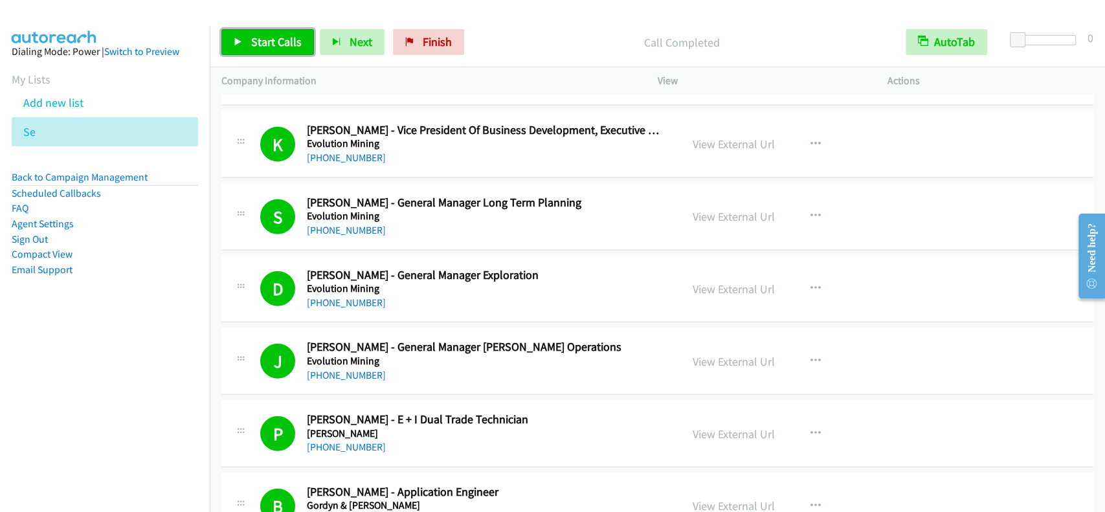
click at [278, 30] on link "Start Calls" at bounding box center [267, 42] width 93 height 26
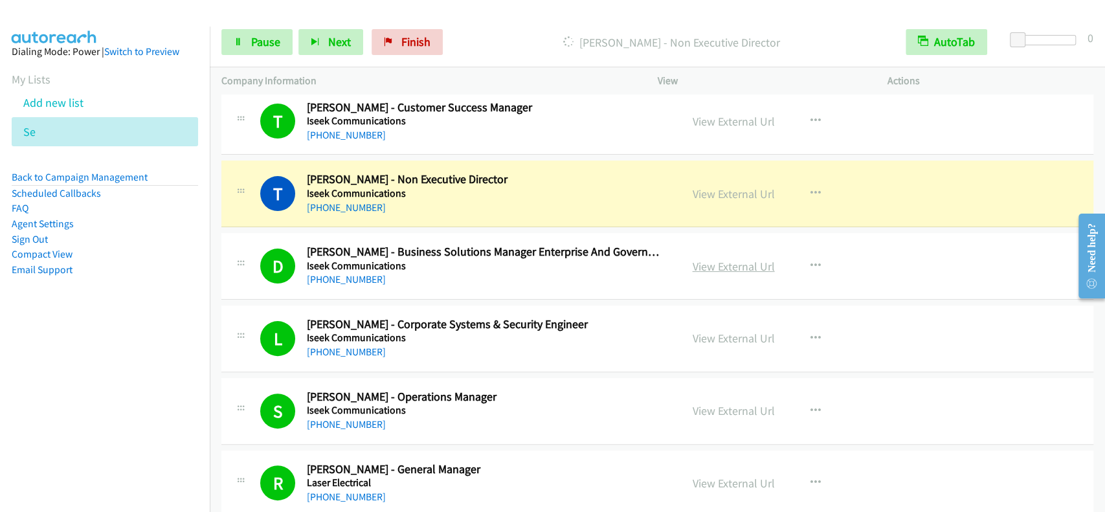
scroll to position [3451, 0]
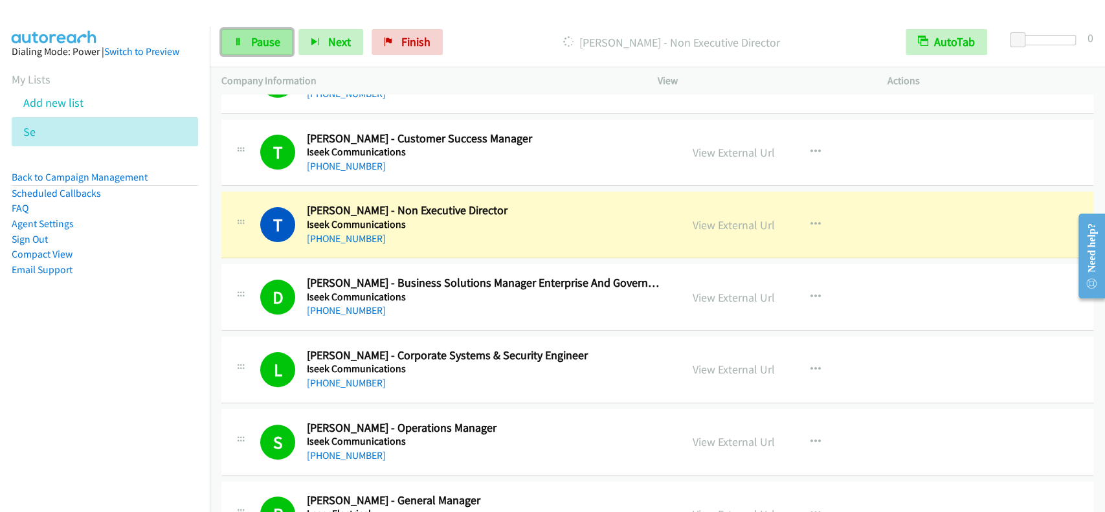
click at [261, 52] on link "Pause" at bounding box center [256, 42] width 71 height 26
